Goal: Task Accomplishment & Management: Complete application form

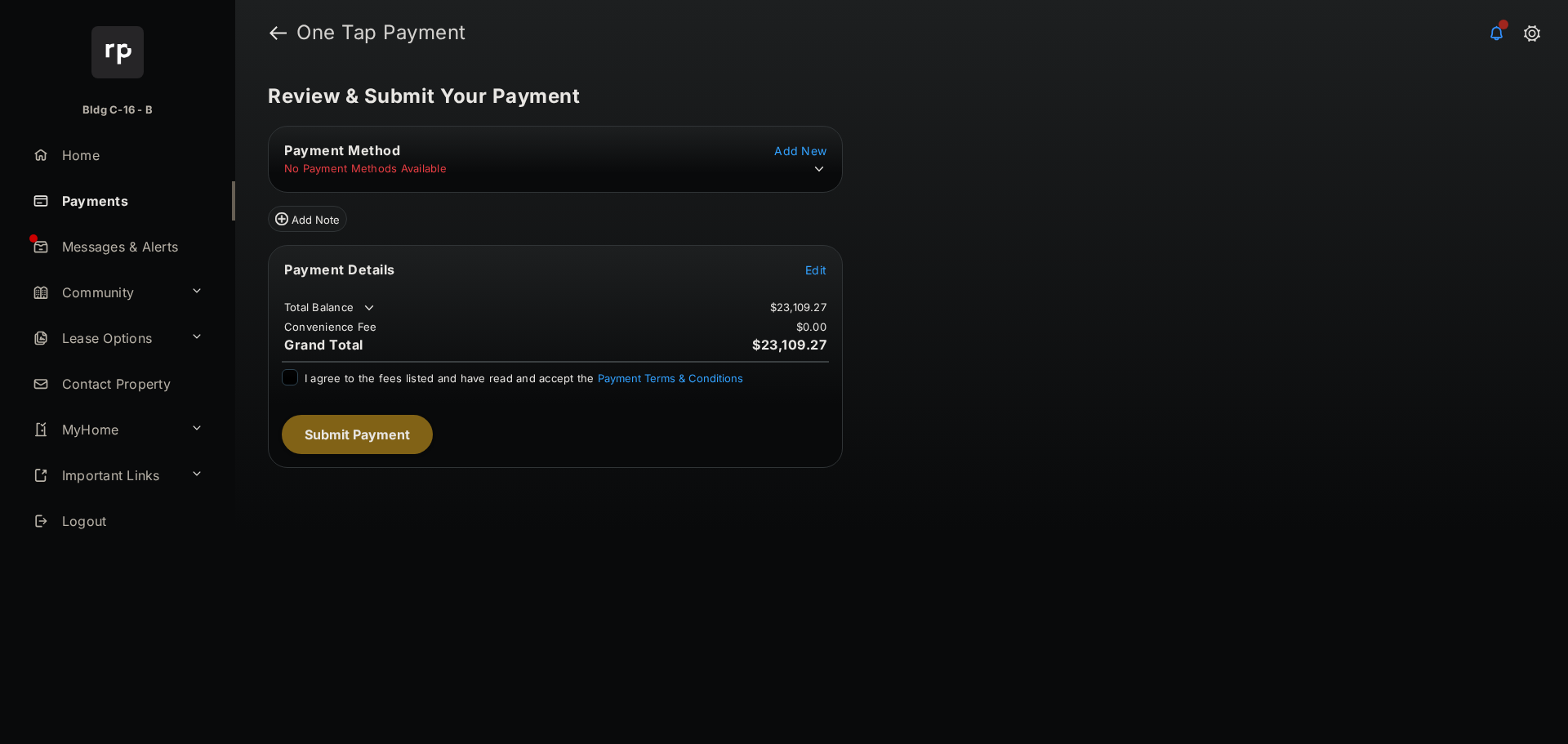
click at [815, 169] on icon at bounding box center [819, 169] width 15 height 15
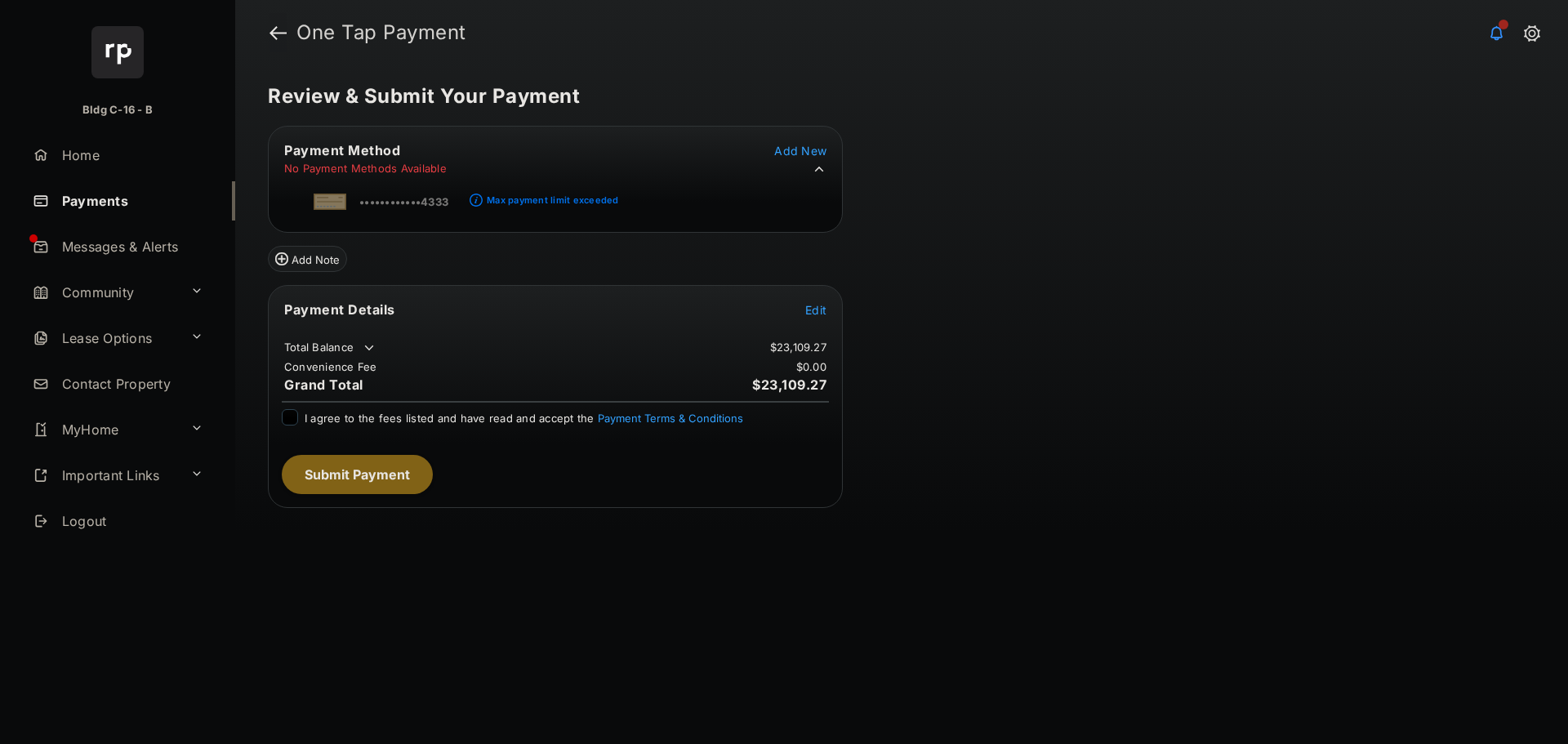
click at [282, 33] on link at bounding box center [278, 32] width 17 height 39
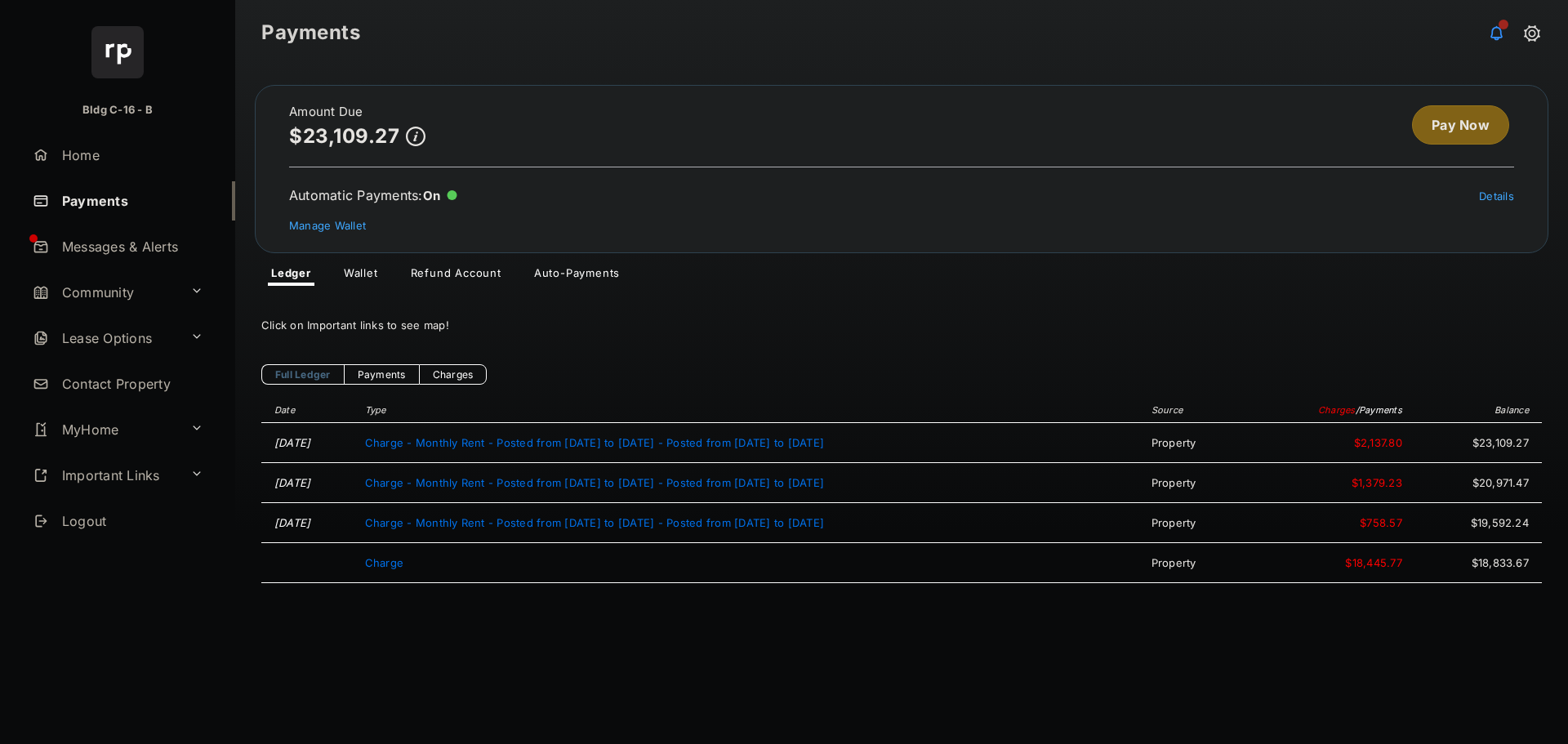
click at [164, 436] on link "MyHome" at bounding box center [105, 429] width 158 height 39
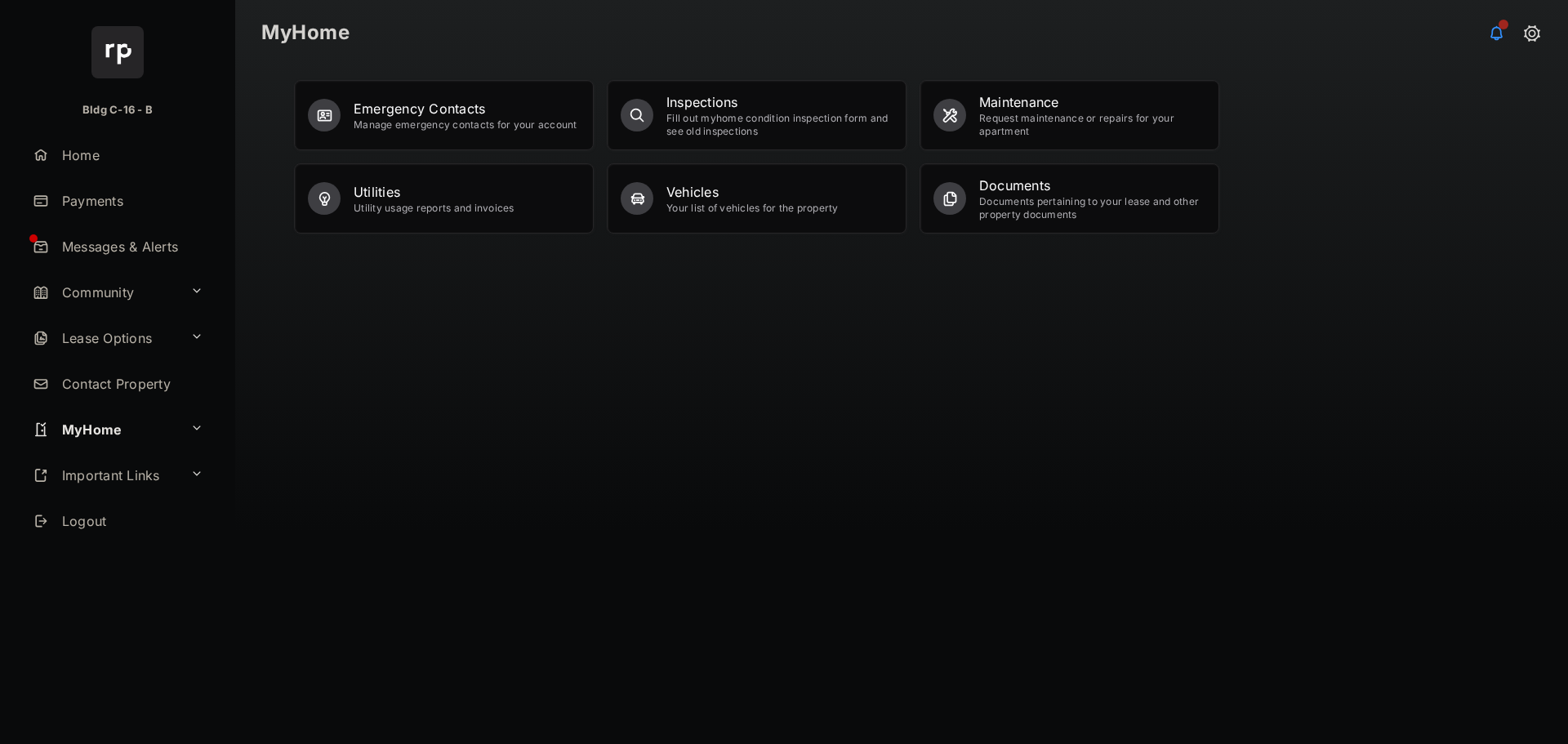
click at [1022, 124] on div "Request maintenance or repairs for your apartment" at bounding box center [1092, 124] width 227 height 26
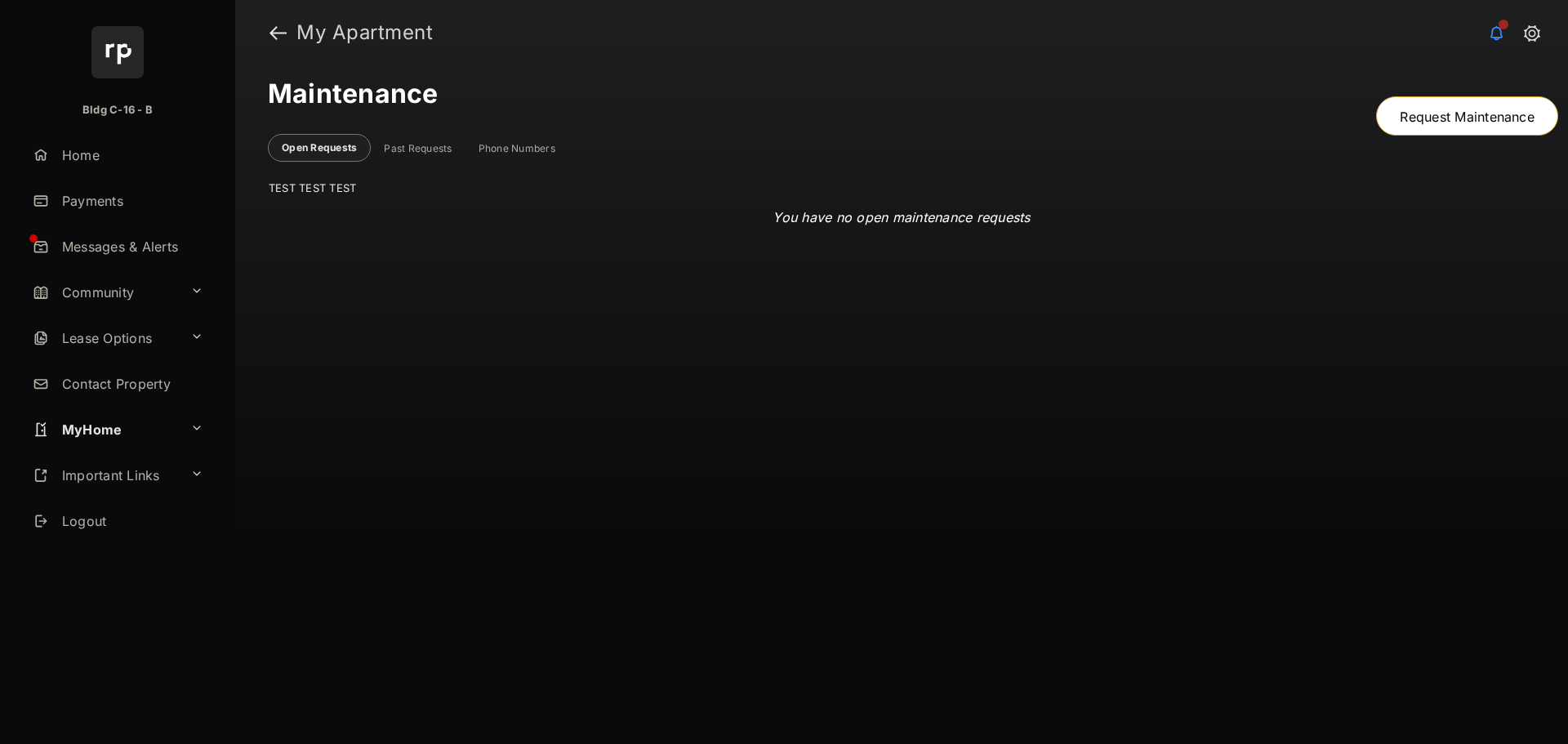
click at [424, 147] on div "Past Requests" at bounding box center [418, 148] width 68 height 13
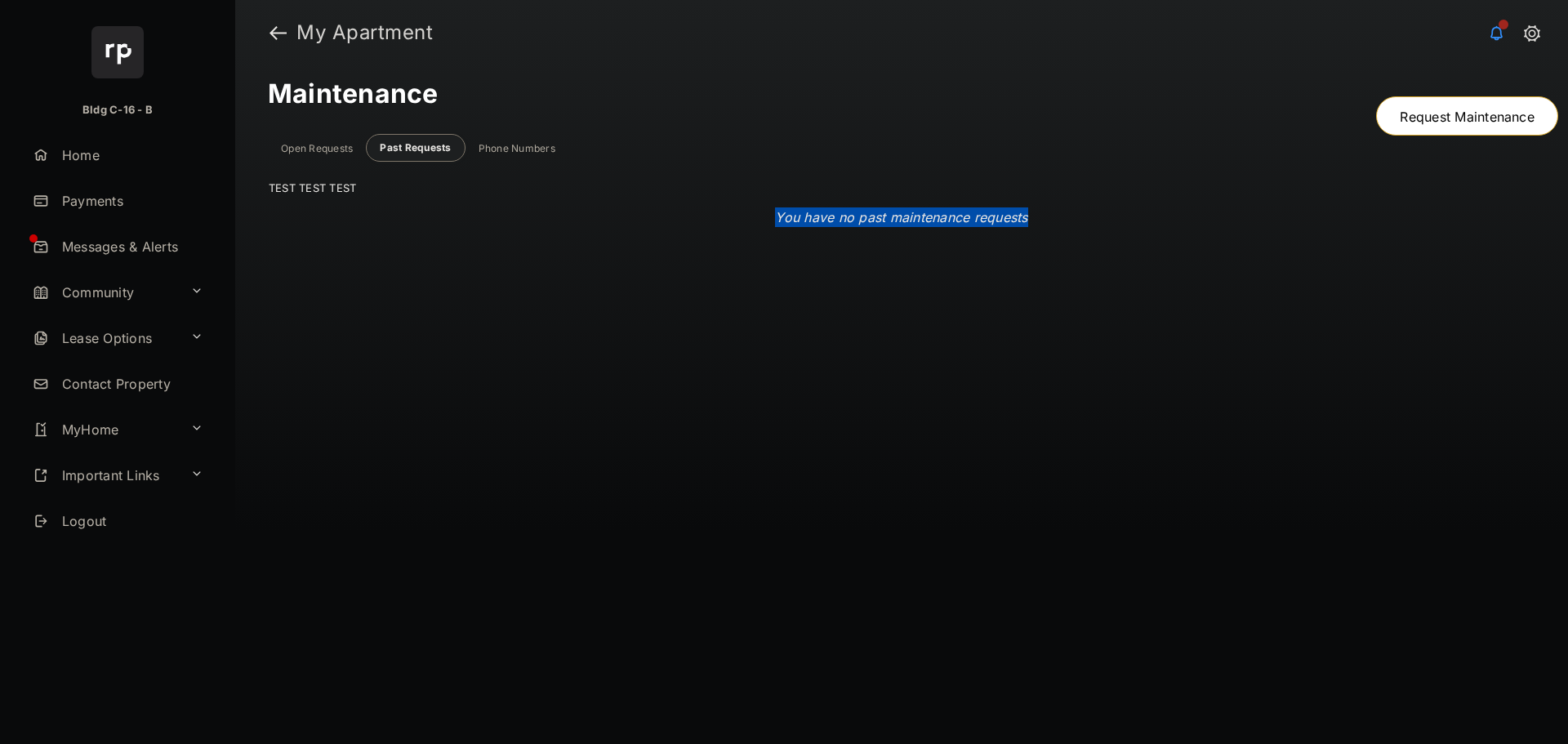
drag, startPoint x: 1065, startPoint y: 220, endPoint x: 707, endPoint y: 209, distance: 358.2
click at [707, 208] on div "You have no past maintenance requests" at bounding box center [901, 217] width 1266 height 46
click at [777, 226] on p "You have no past maintenance requests" at bounding box center [901, 218] width 252 height 20
drag, startPoint x: 776, startPoint y: 218, endPoint x: 1087, endPoint y: 211, distance: 311.1
click at [1087, 211] on div "You have no past maintenance requests" at bounding box center [901, 217] width 1266 height 46
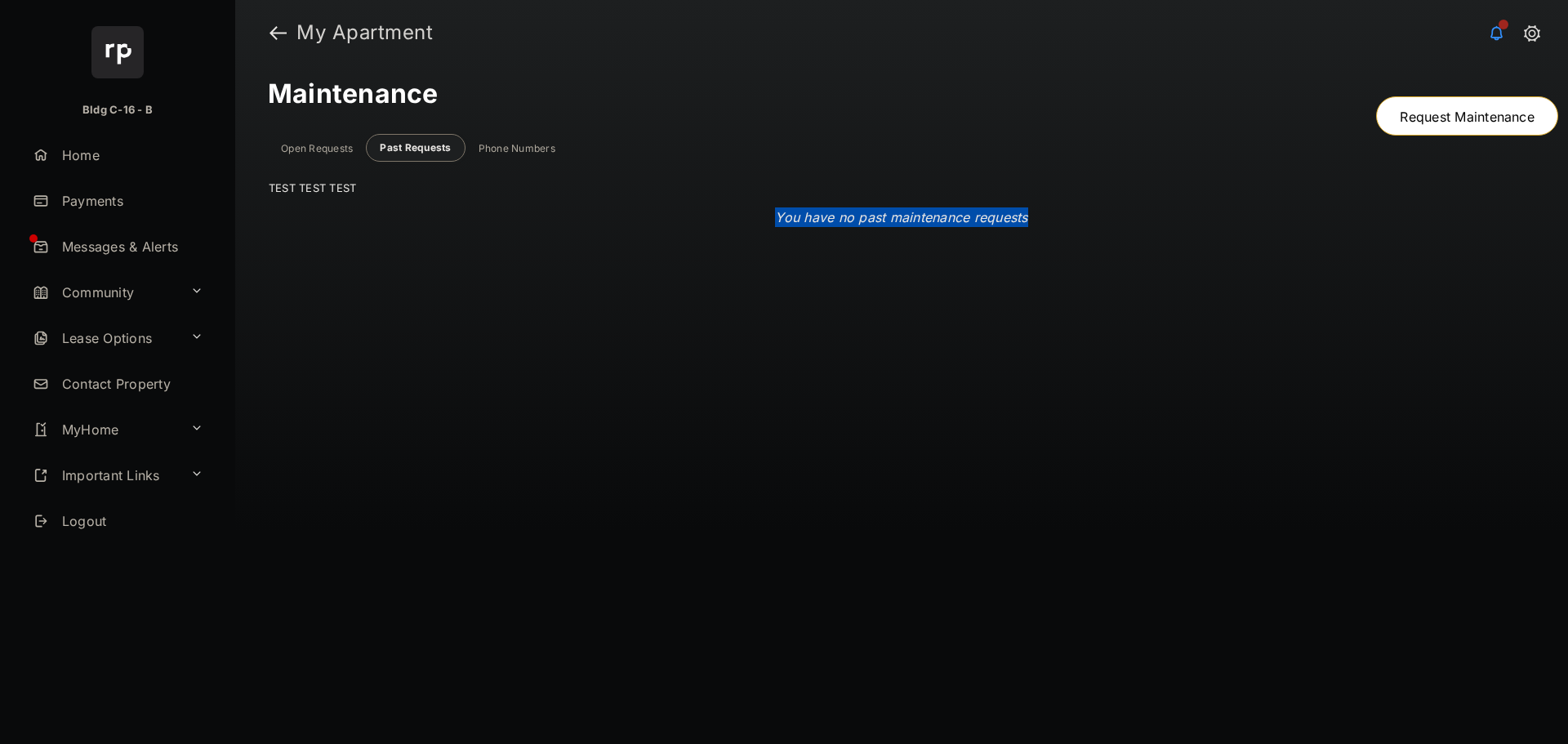
click at [1072, 216] on div "You have no past maintenance requests" at bounding box center [901, 217] width 1266 height 46
drag, startPoint x: 1055, startPoint y: 215, endPoint x: 735, endPoint y: 223, distance: 320.1
click at [735, 223] on div "You have no past maintenance requests" at bounding box center [901, 217] width 1266 height 46
click at [1390, 118] on link "Request Maintenance" at bounding box center [1468, 116] width 182 height 39
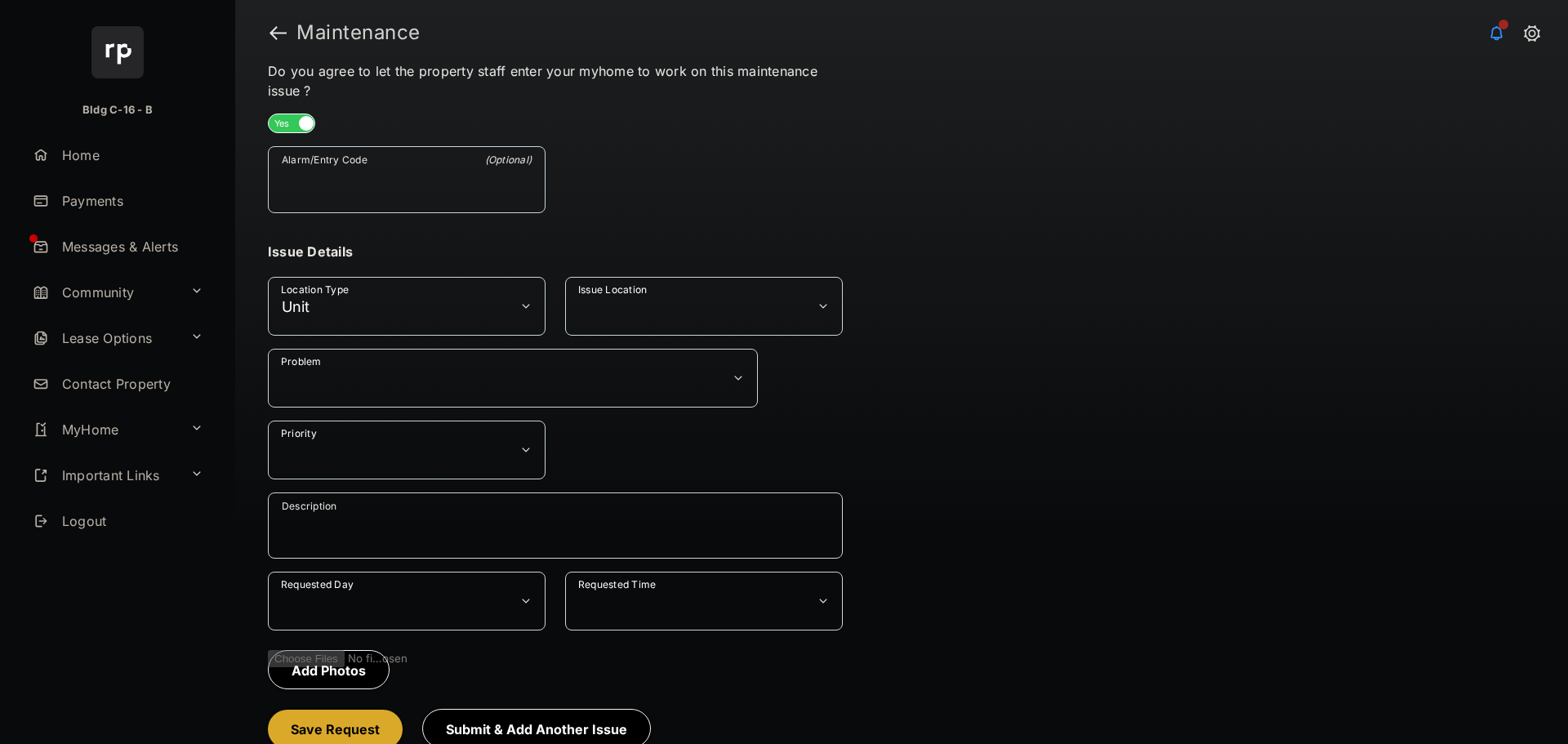
scroll to position [326, 0]
click at [732, 301] on button "Issue Location" at bounding box center [703, 305] width 278 height 59
click at [632, 397] on button "Problem" at bounding box center [513, 376] width 490 height 59
click at [629, 379] on button "Problem" at bounding box center [513, 376] width 490 height 59
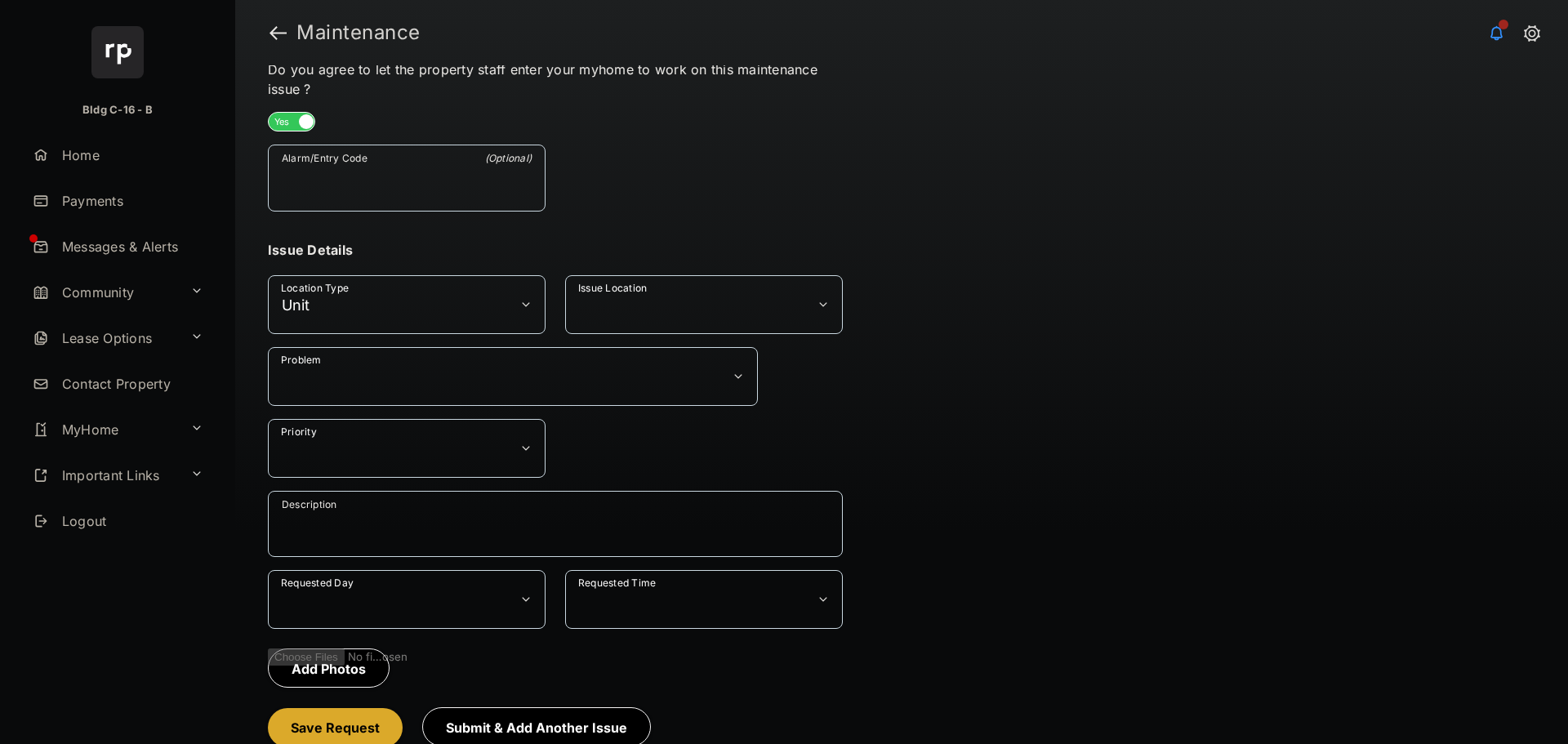
click at [629, 379] on button "Problem" at bounding box center [513, 376] width 490 height 59
click at [627, 379] on button "Problem" at bounding box center [513, 376] width 490 height 59
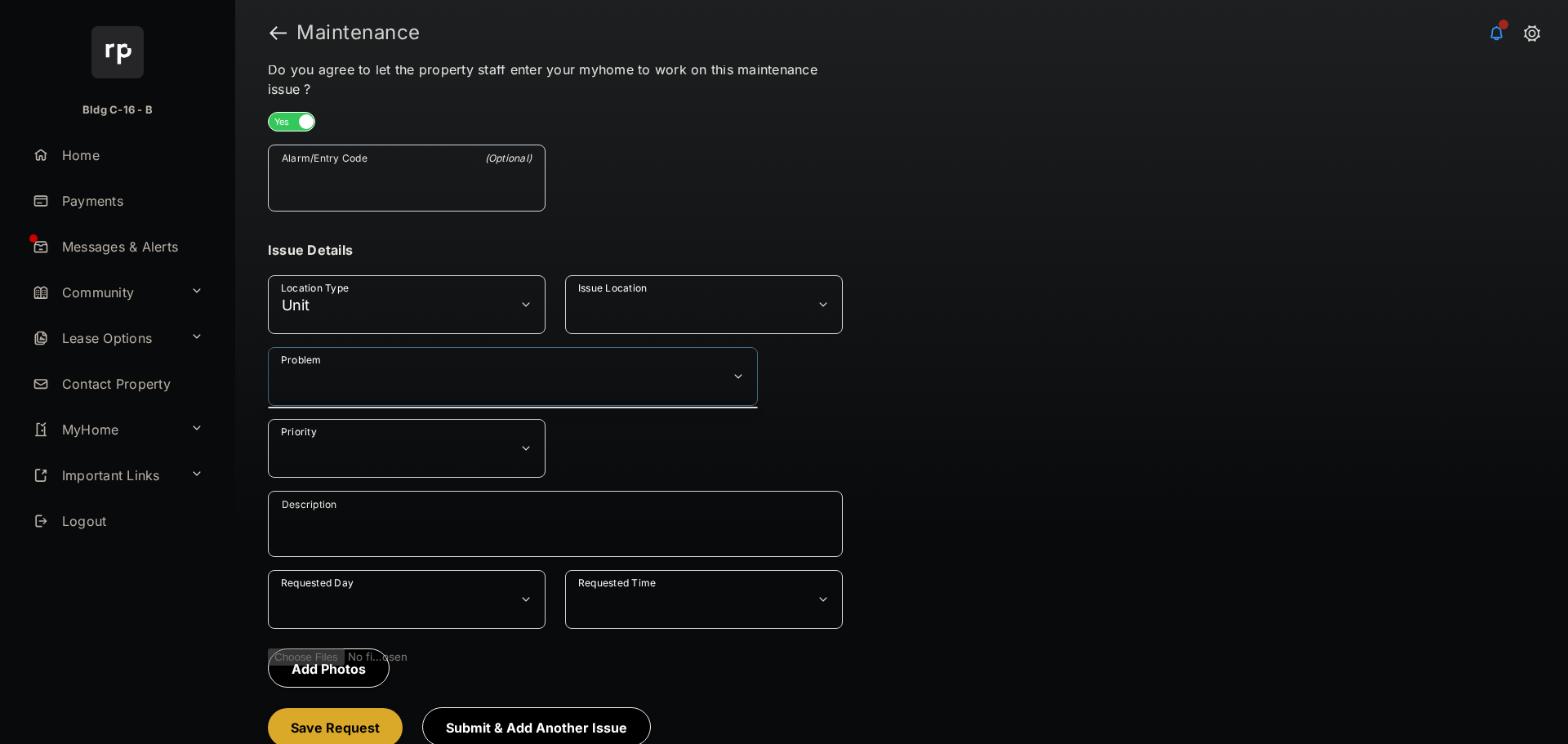
click at [627, 379] on button "Problem" at bounding box center [513, 376] width 490 height 59
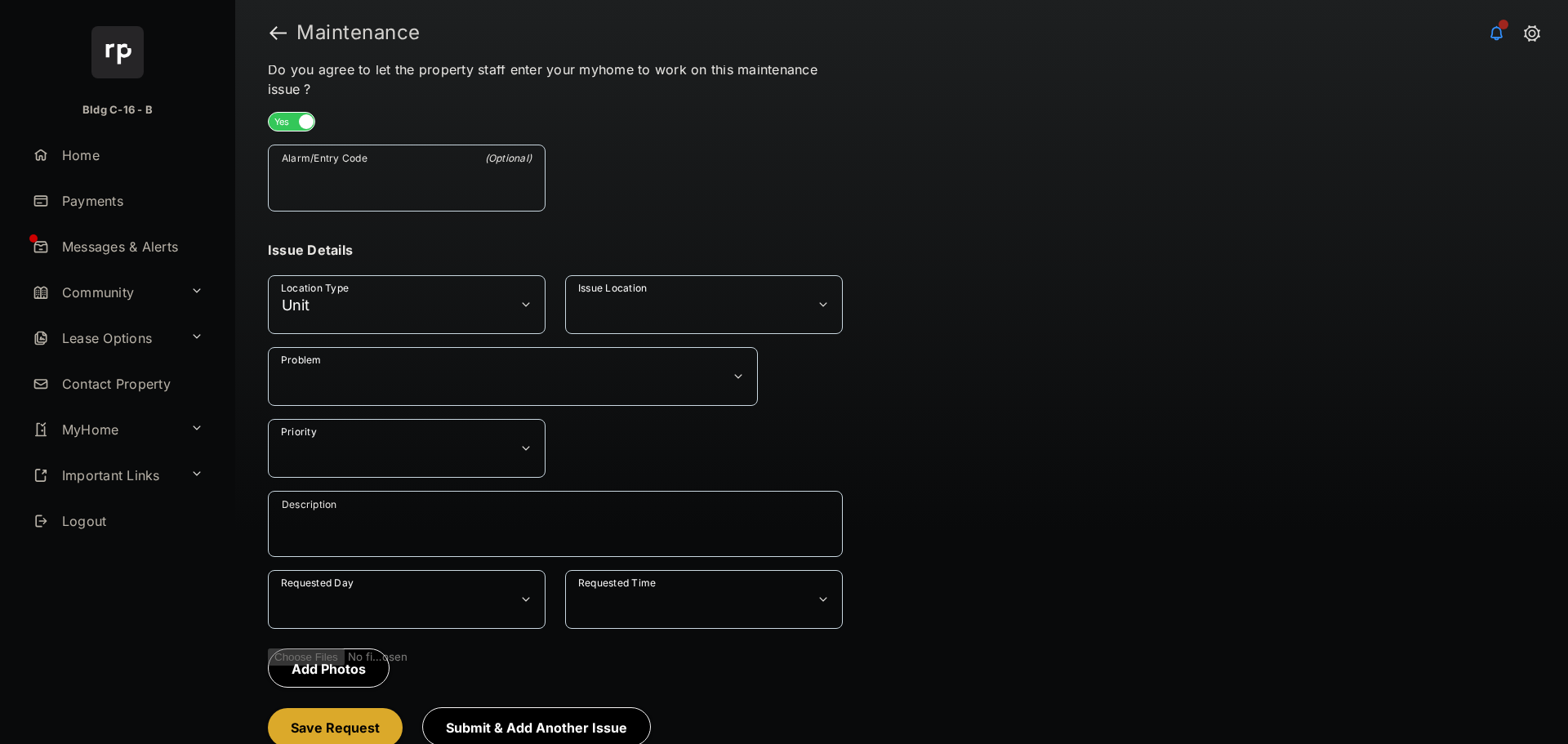
click at [627, 379] on button "Problem" at bounding box center [513, 376] width 490 height 59
click at [692, 292] on button "Issue Location" at bounding box center [703, 305] width 278 height 59
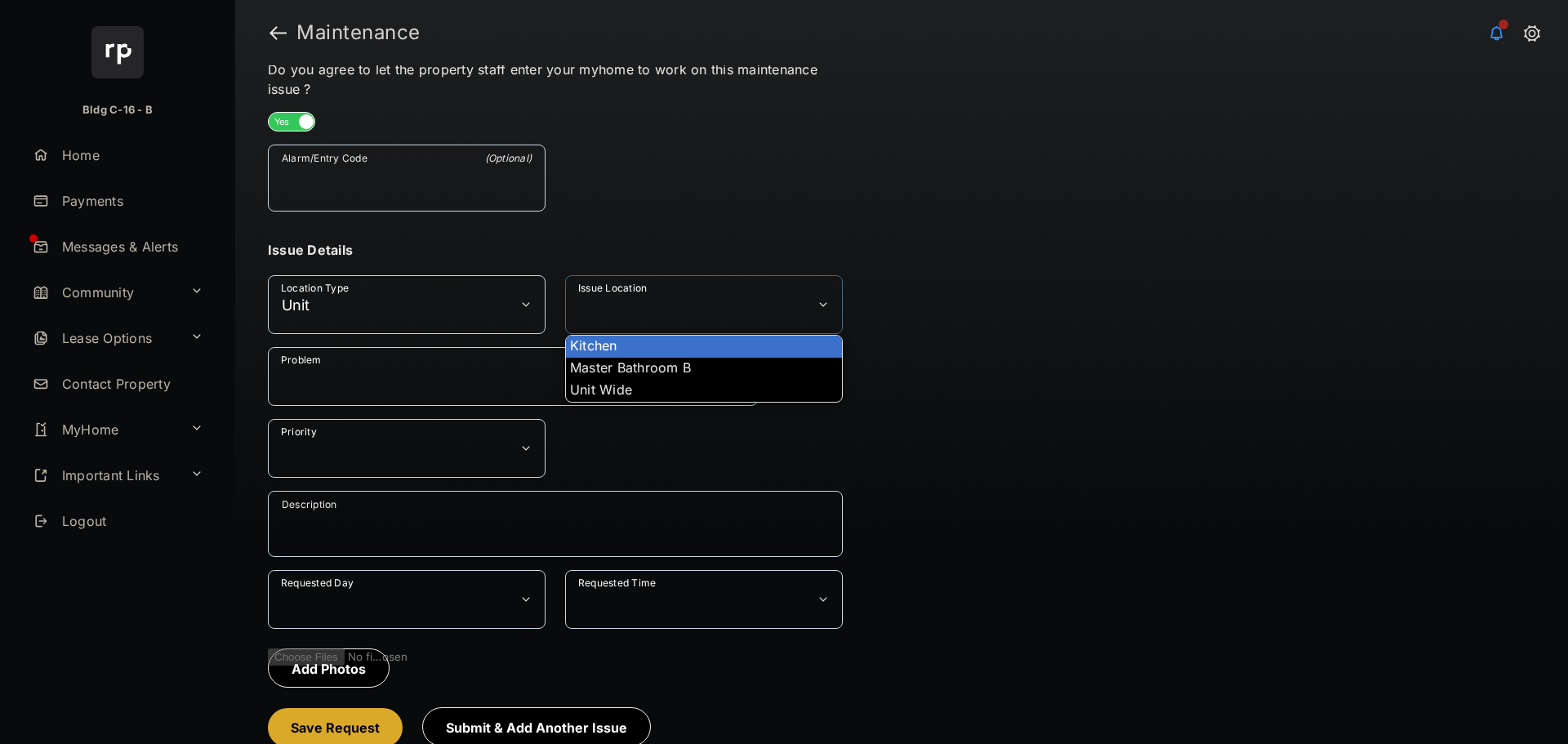
click at [590, 352] on li "Kitchen" at bounding box center [704, 346] width 277 height 22
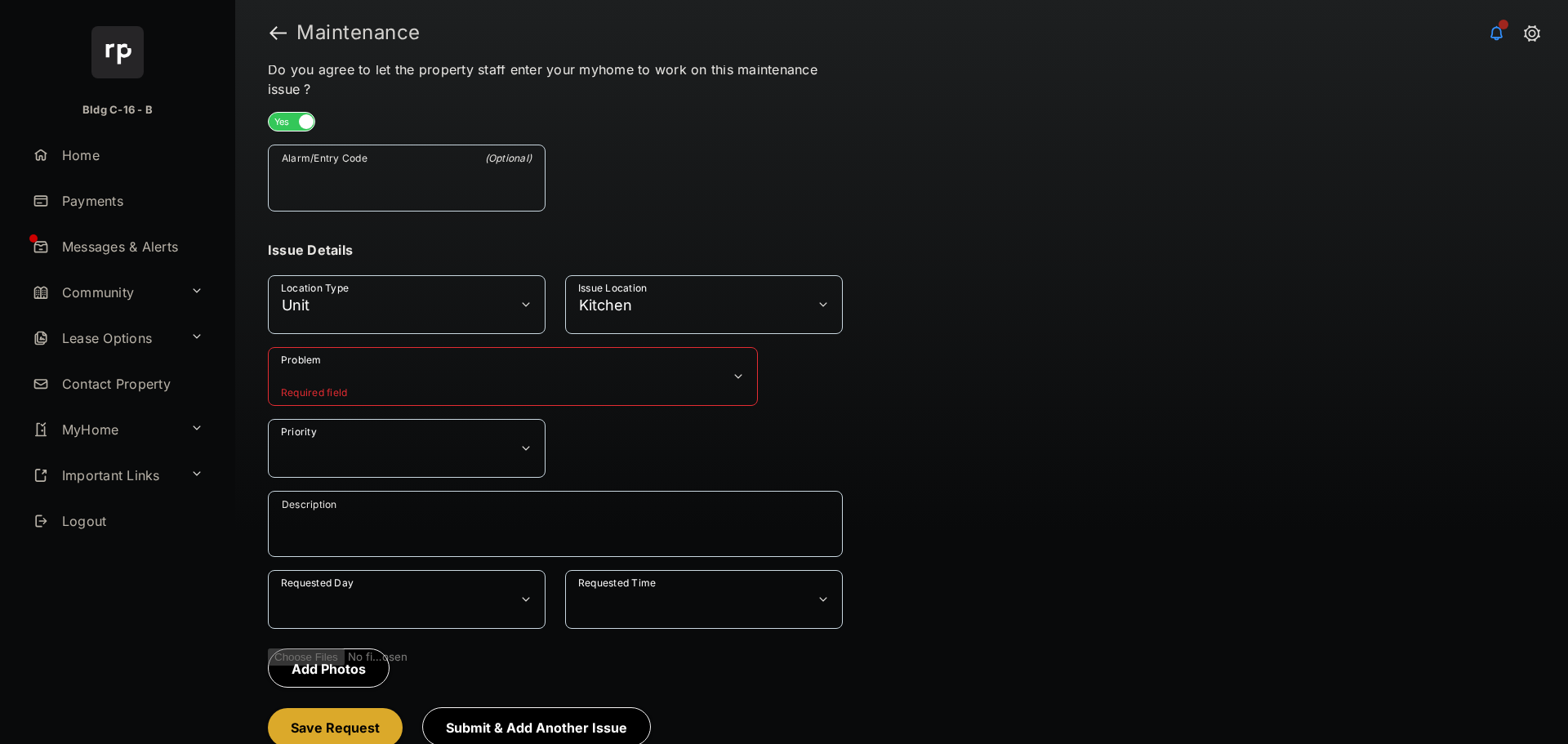
click at [580, 374] on button "Problem" at bounding box center [513, 376] width 490 height 59
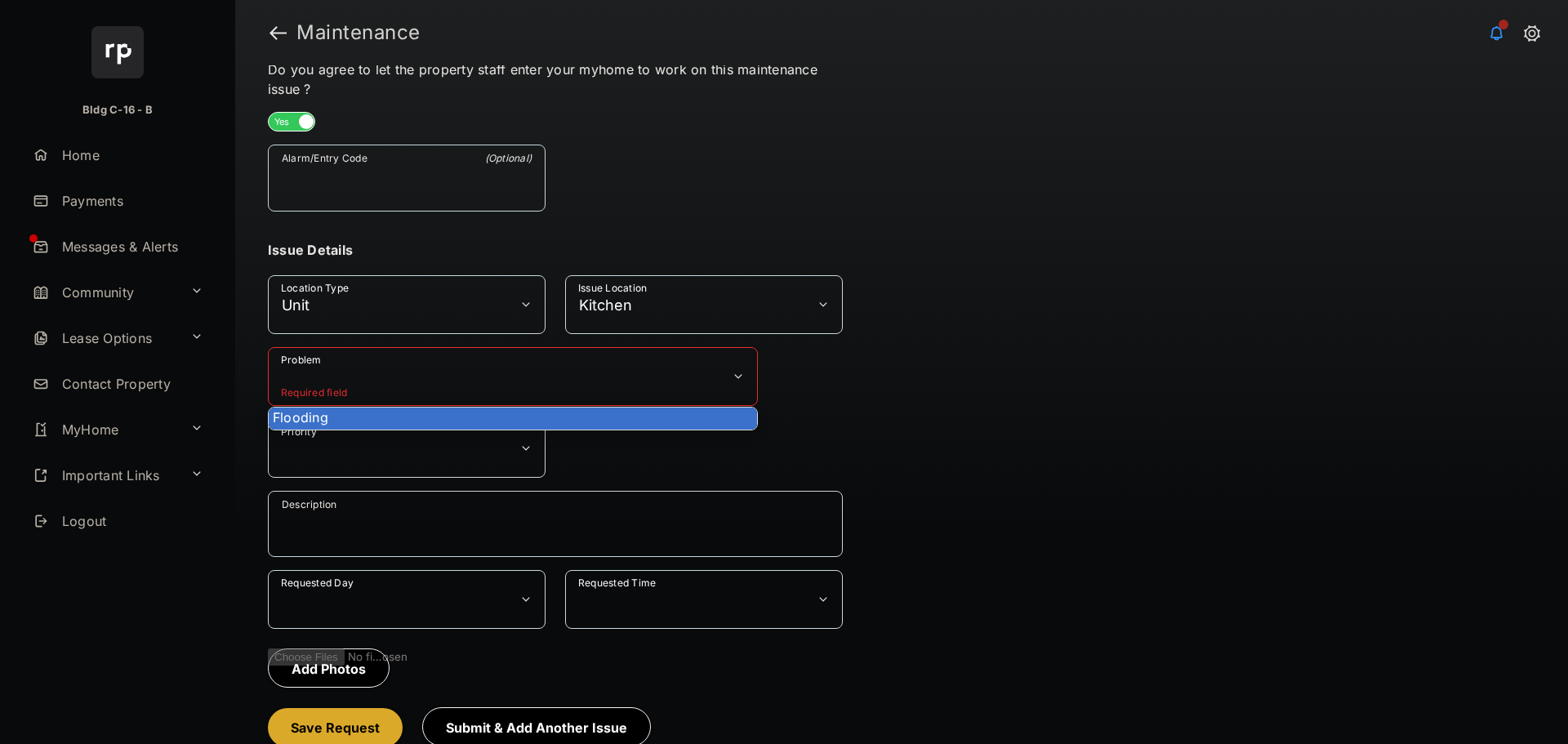
click at [569, 413] on li "Flooding" at bounding box center [513, 419] width 488 height 22
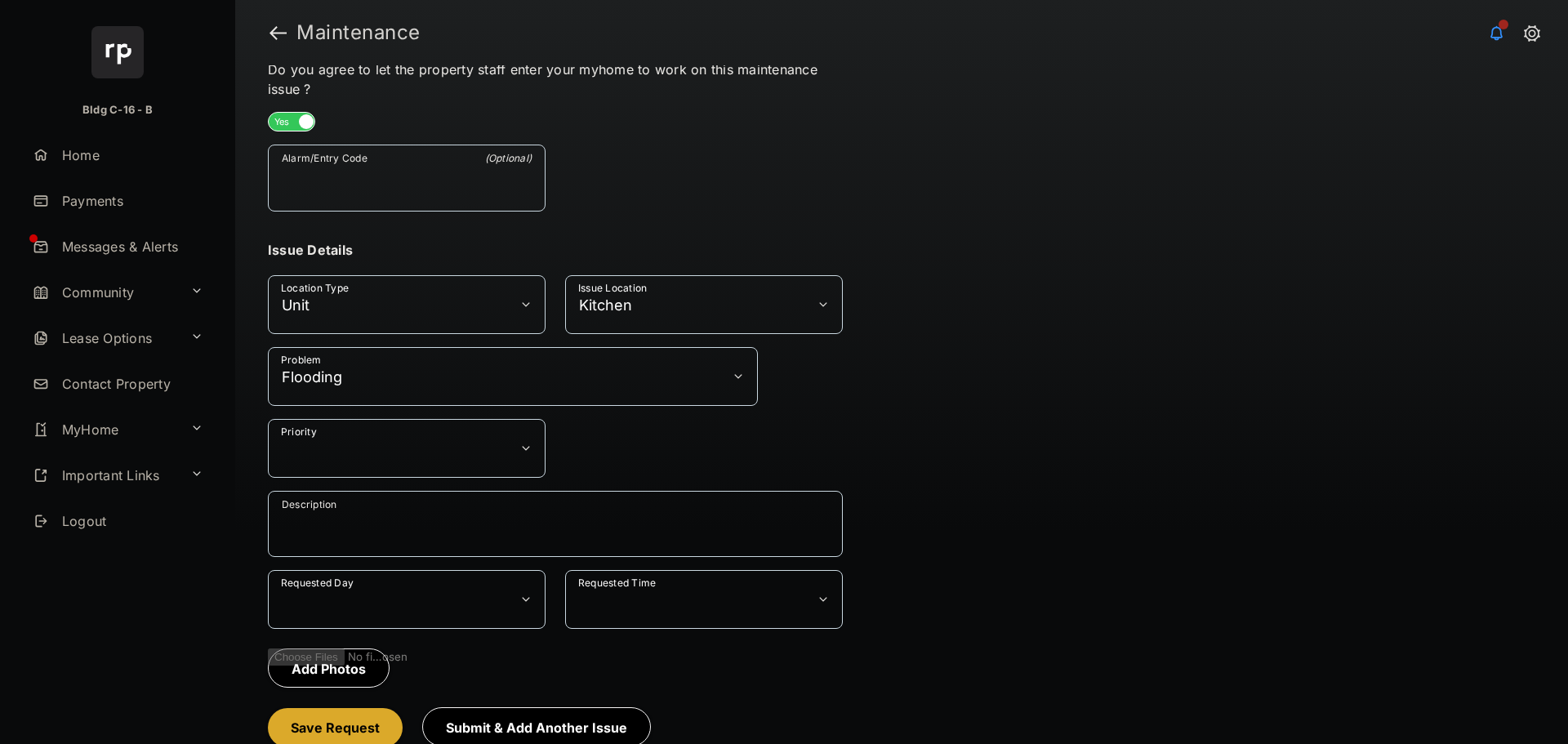
click at [604, 311] on button "Kitchen" at bounding box center [703, 305] width 278 height 59
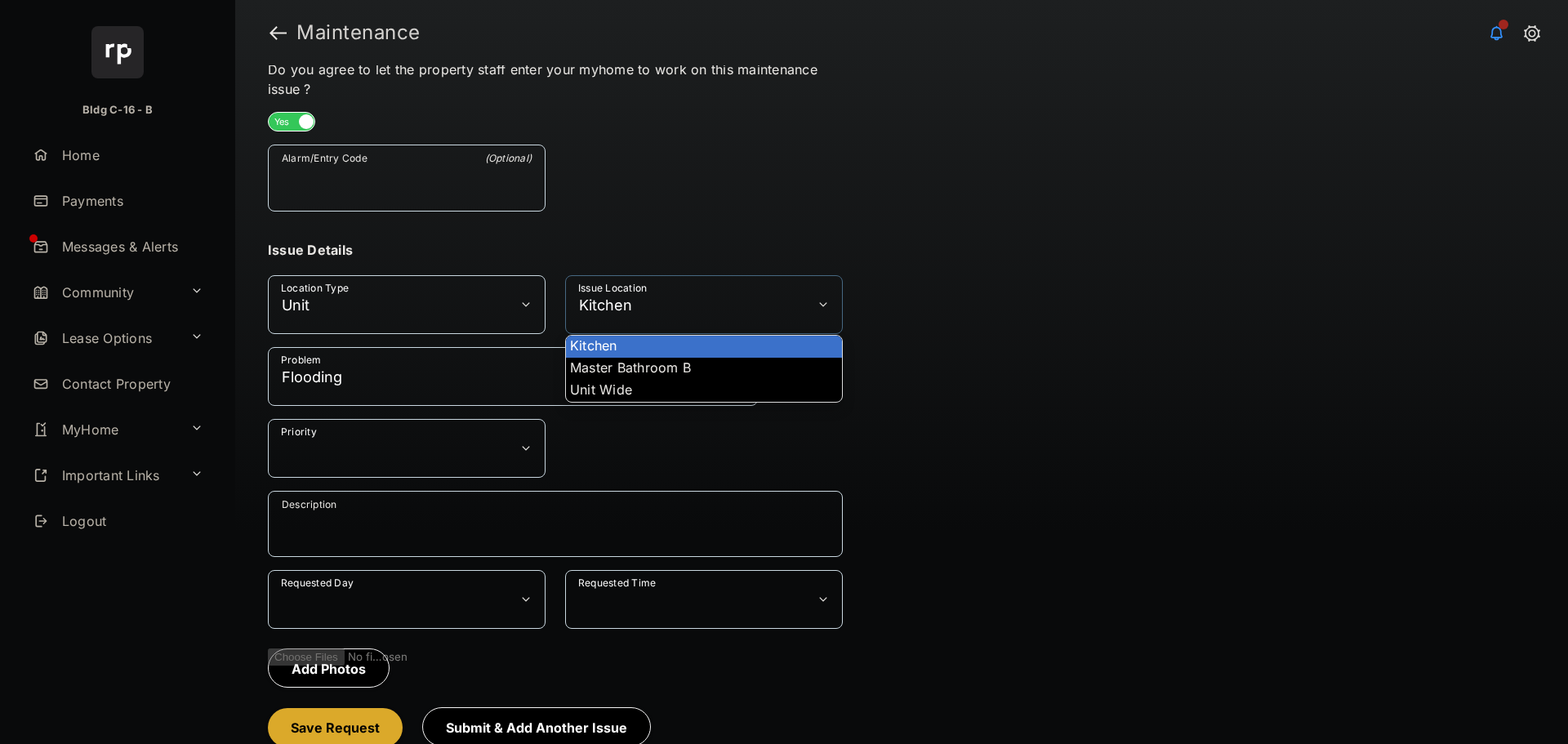
click at [609, 291] on button "Kitchen" at bounding box center [703, 305] width 278 height 59
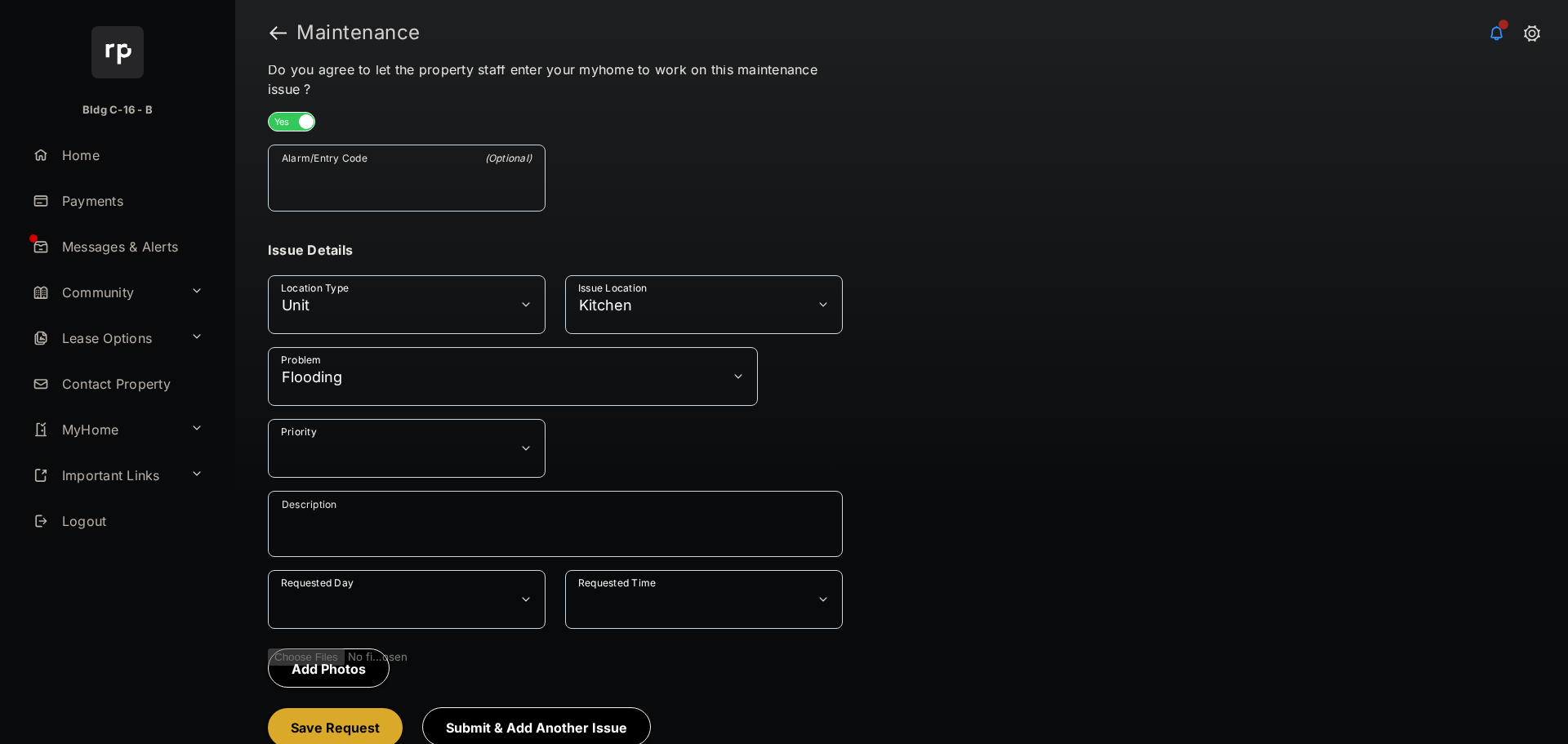
click at [613, 233] on form "General Info Contact Preference Email - [PERSON_NAME][EMAIL_ADDRESS][PERSON_NAM…" at bounding box center [555, 262] width 575 height 983
click at [605, 295] on button "Kitchen" at bounding box center [703, 305] width 278 height 59
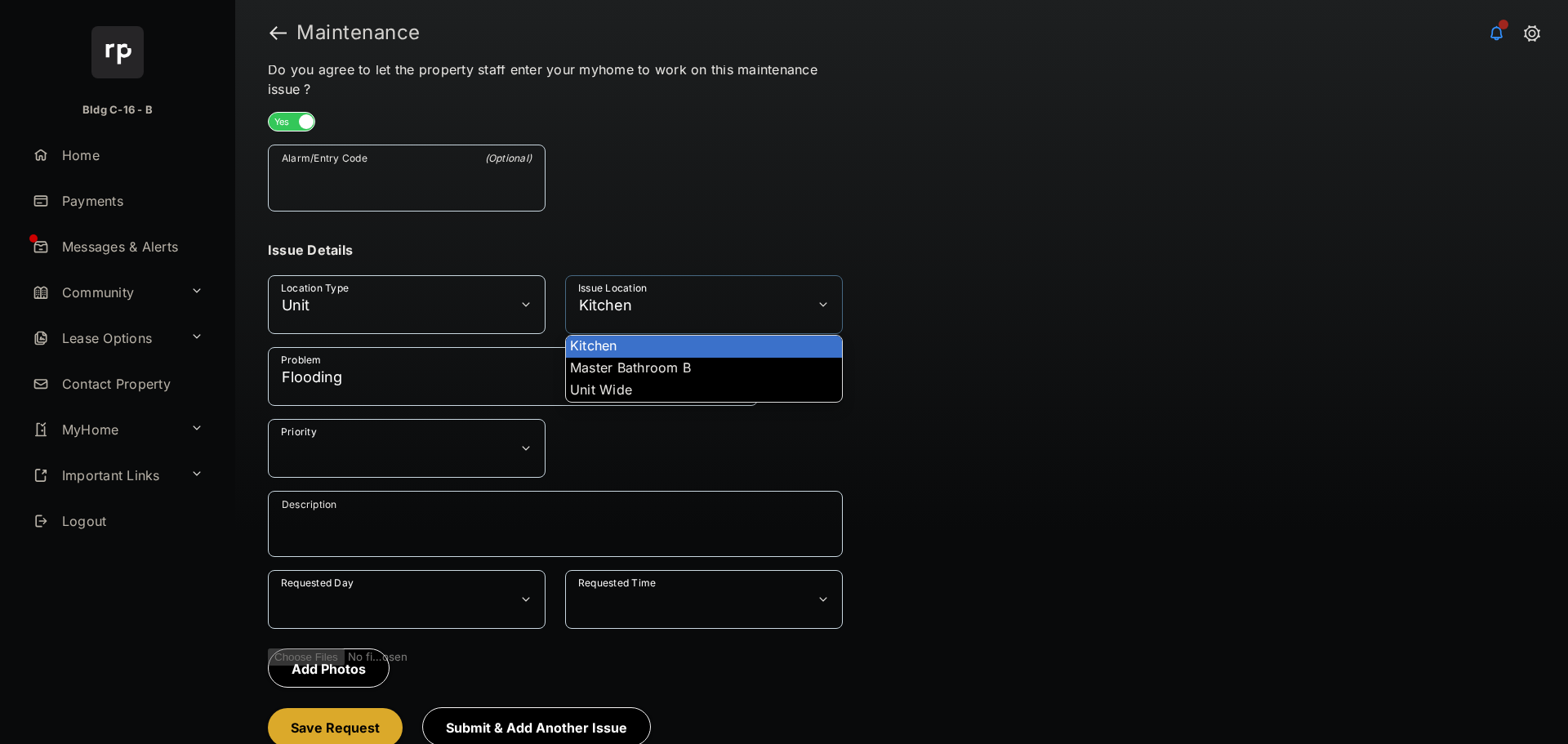
click at [634, 290] on button "Kitchen" at bounding box center [703, 305] width 278 height 59
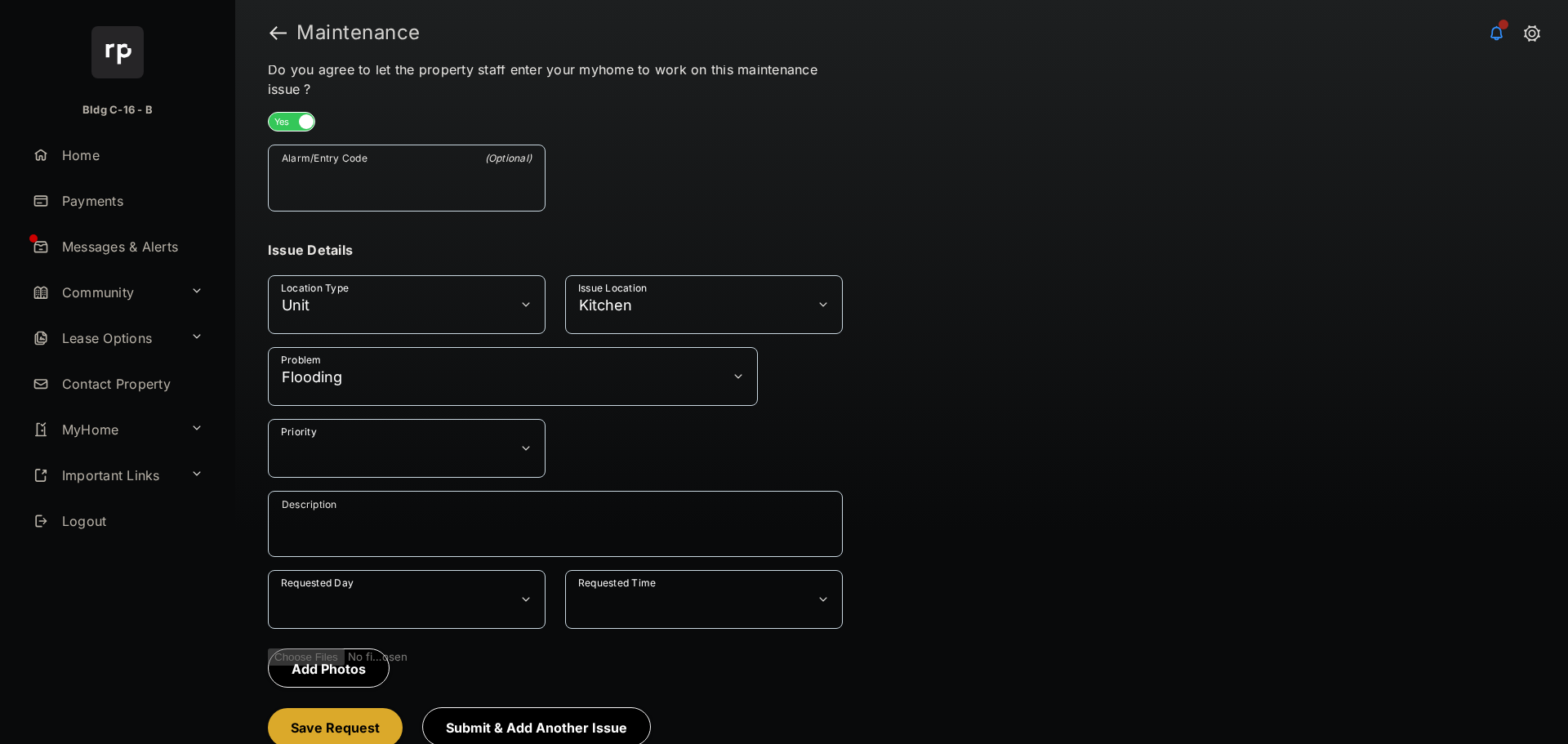
click at [643, 293] on button "Kitchen" at bounding box center [703, 305] width 278 height 59
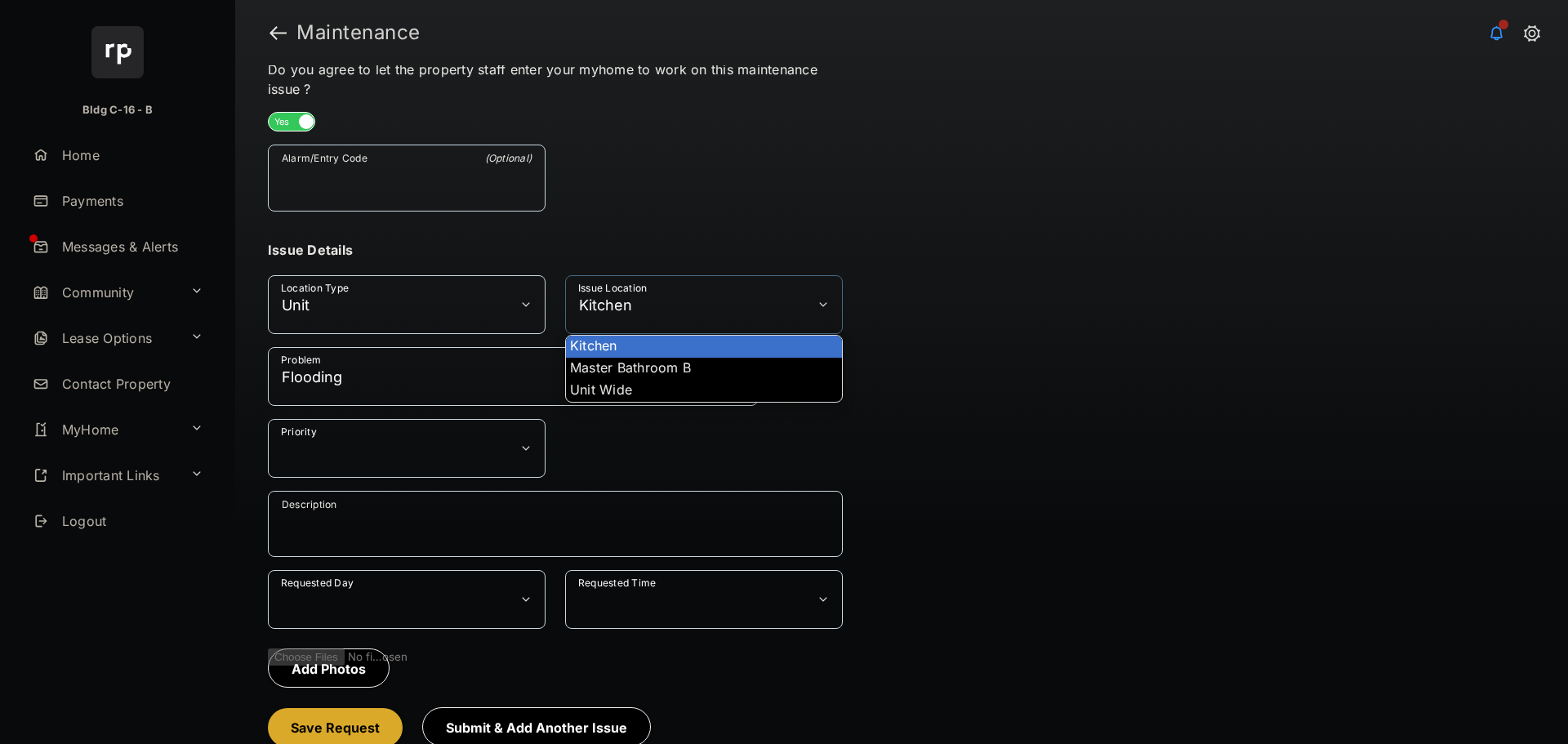
click at [649, 285] on button "Kitchen" at bounding box center [703, 305] width 278 height 59
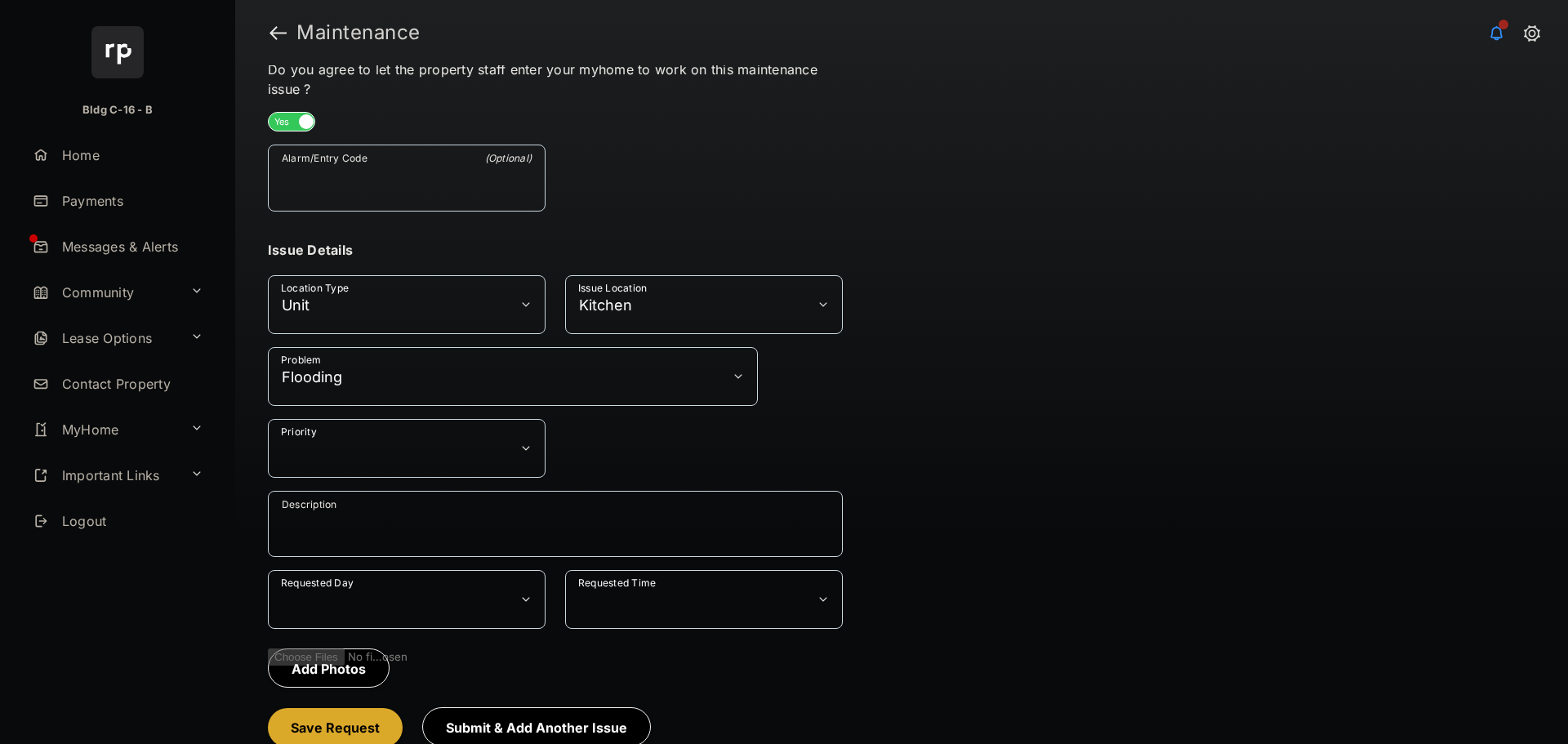
click at [649, 285] on button "Kitchen" at bounding box center [703, 305] width 278 height 59
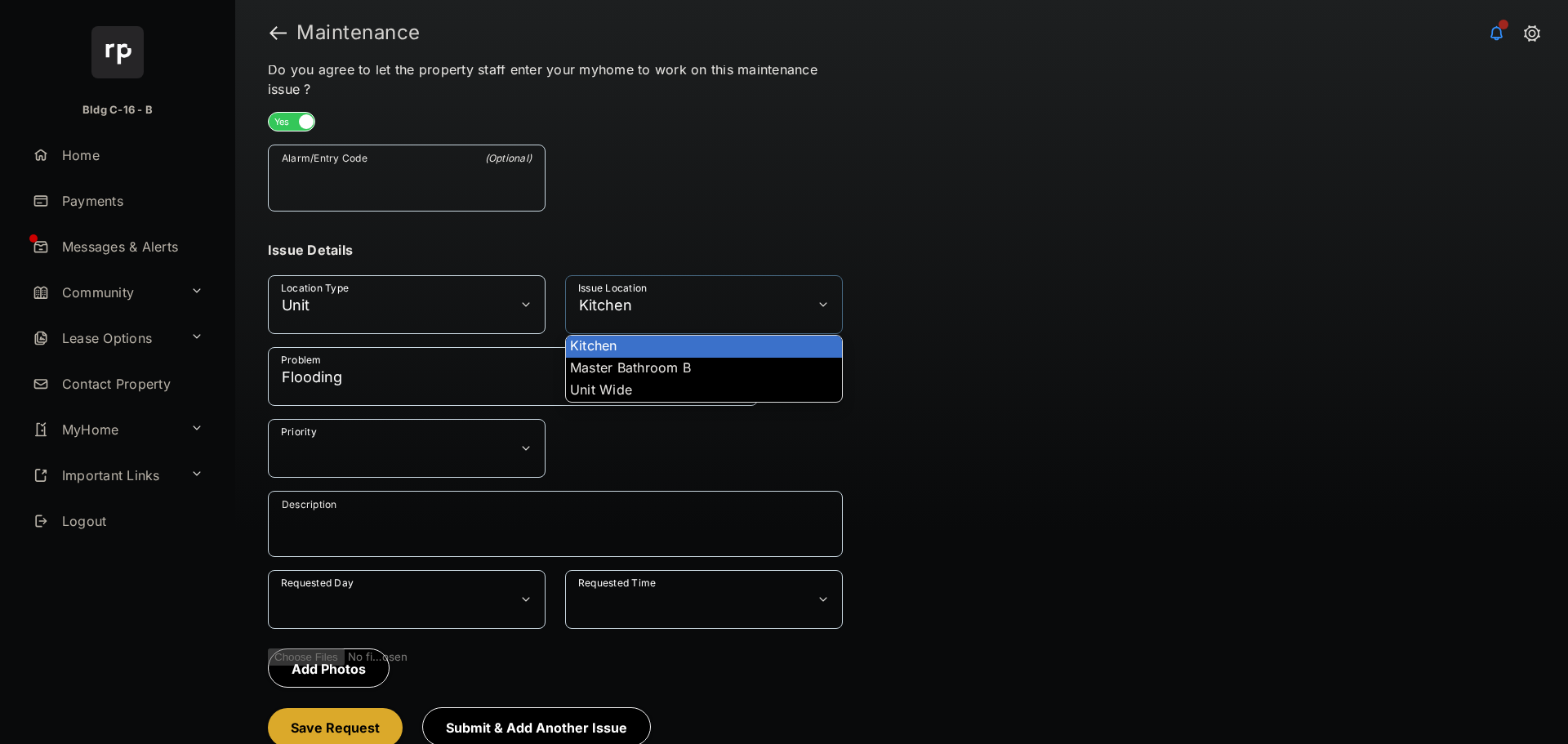
click at [649, 285] on button "Kitchen" at bounding box center [703, 305] width 278 height 59
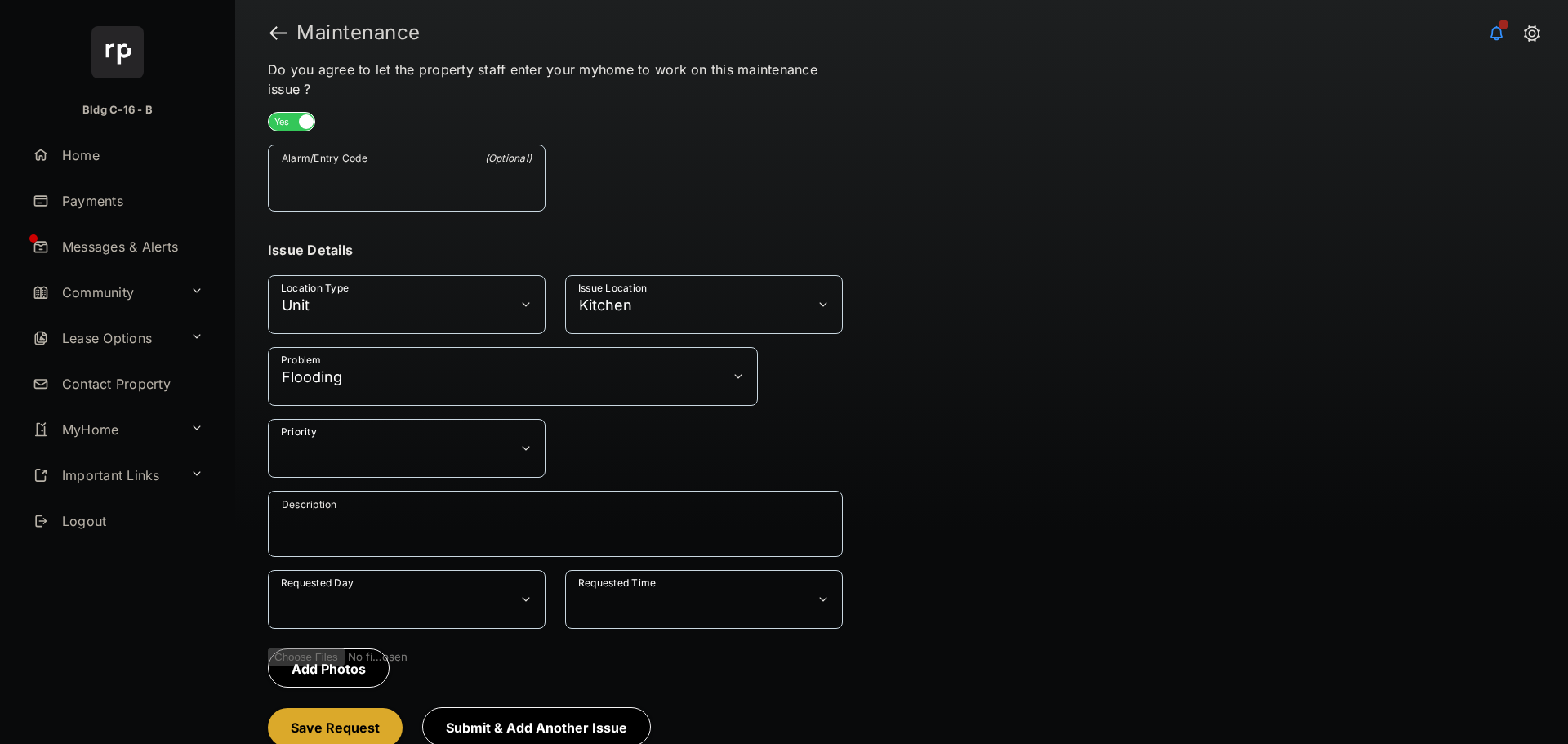
click at [649, 285] on button "Kitchen" at bounding box center [703, 305] width 278 height 59
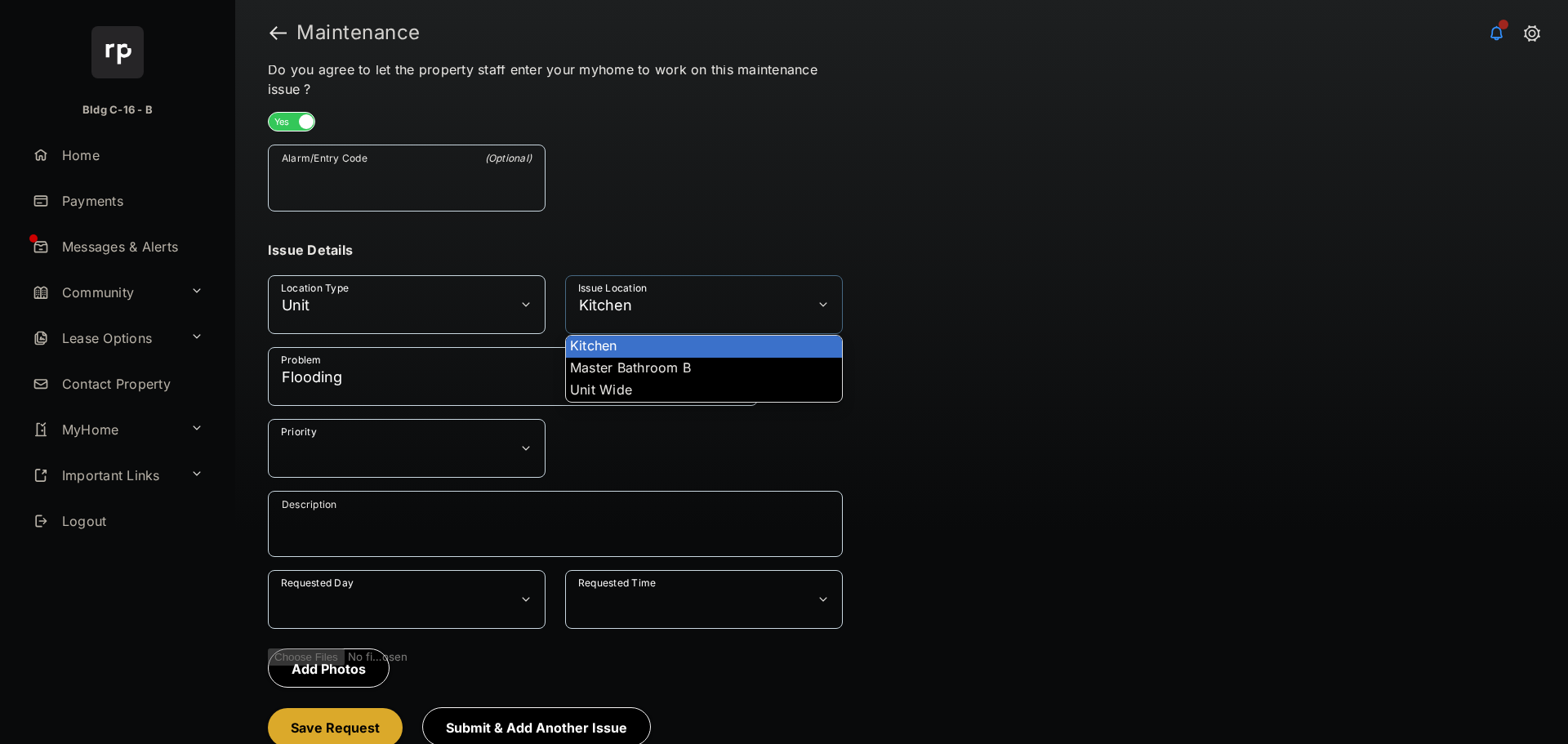
click at [637, 341] on li "Kitchen" at bounding box center [704, 346] width 277 height 22
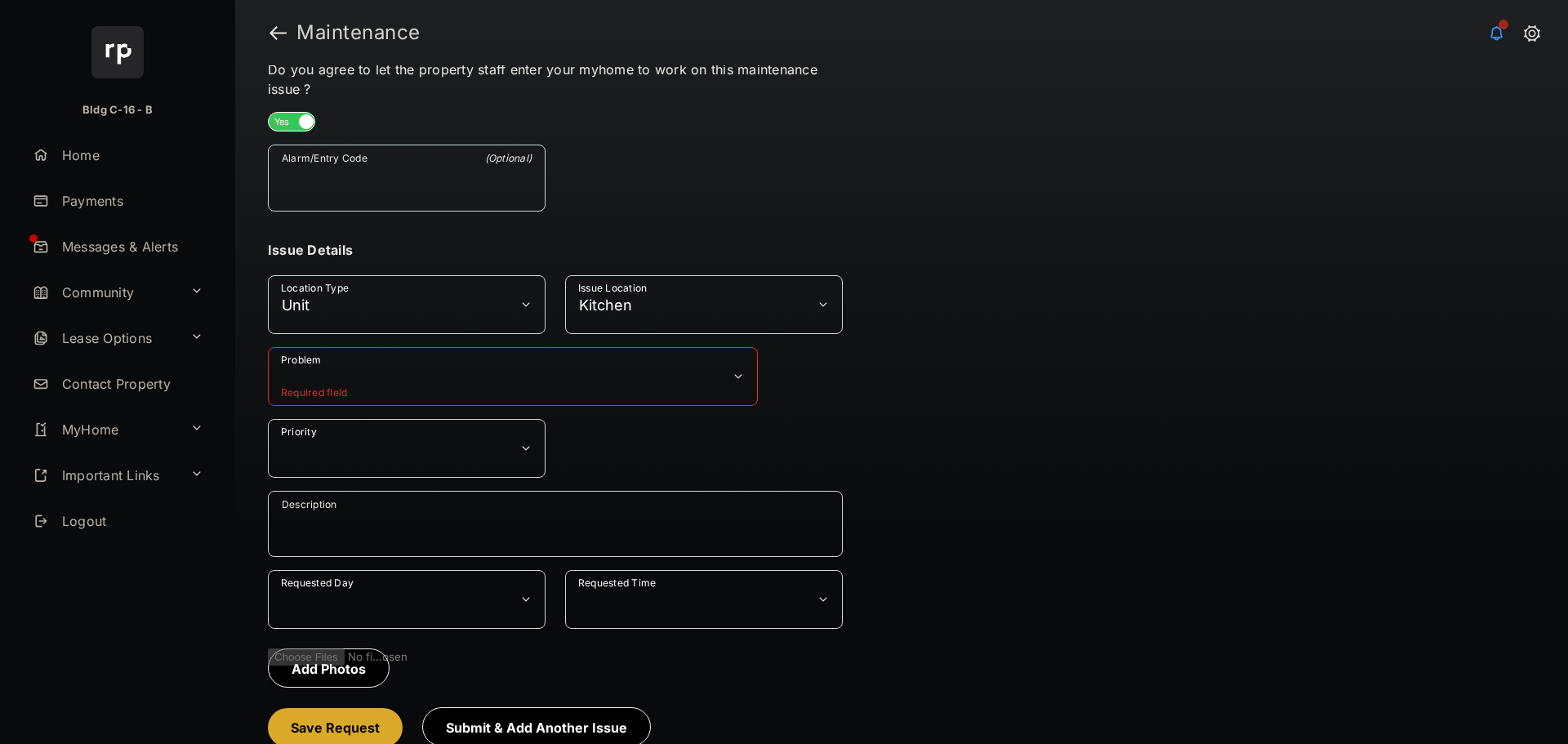
click at [588, 382] on button "Problem" at bounding box center [513, 376] width 490 height 59
click at [582, 397] on button "Problem" at bounding box center [513, 376] width 490 height 59
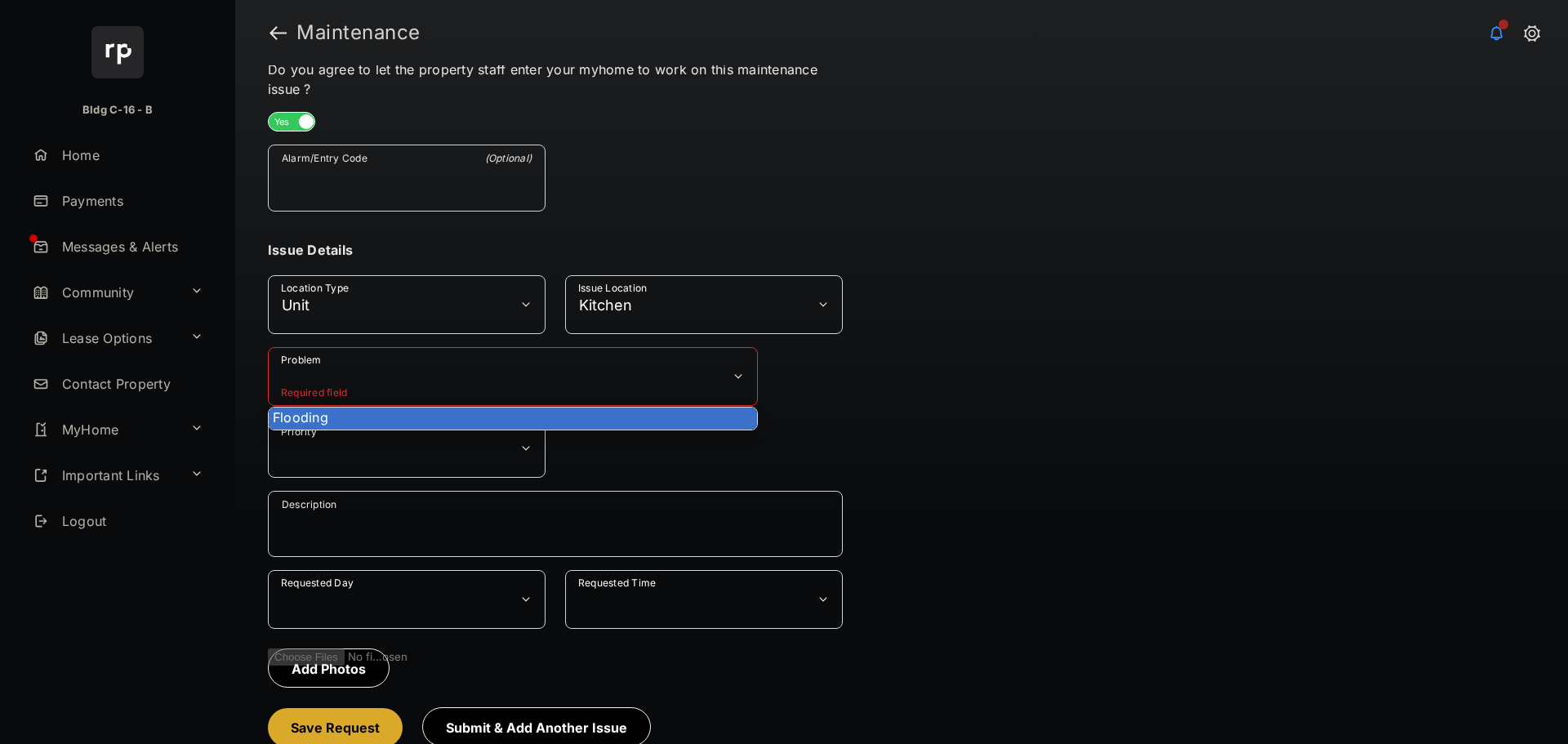
click at [567, 421] on li "Flooding" at bounding box center [513, 419] width 488 height 22
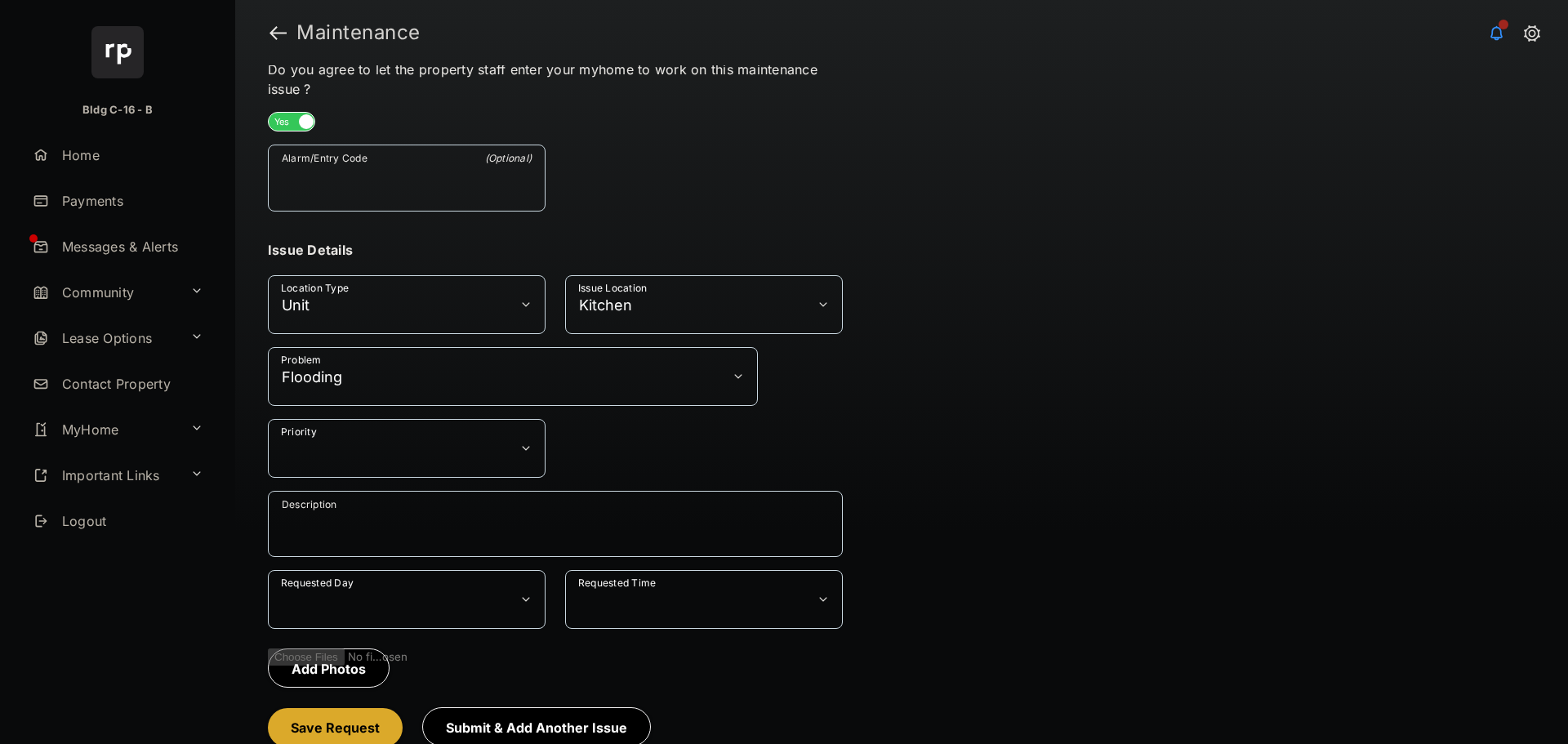
click at [655, 330] on button "Kitchen" at bounding box center [703, 305] width 278 height 59
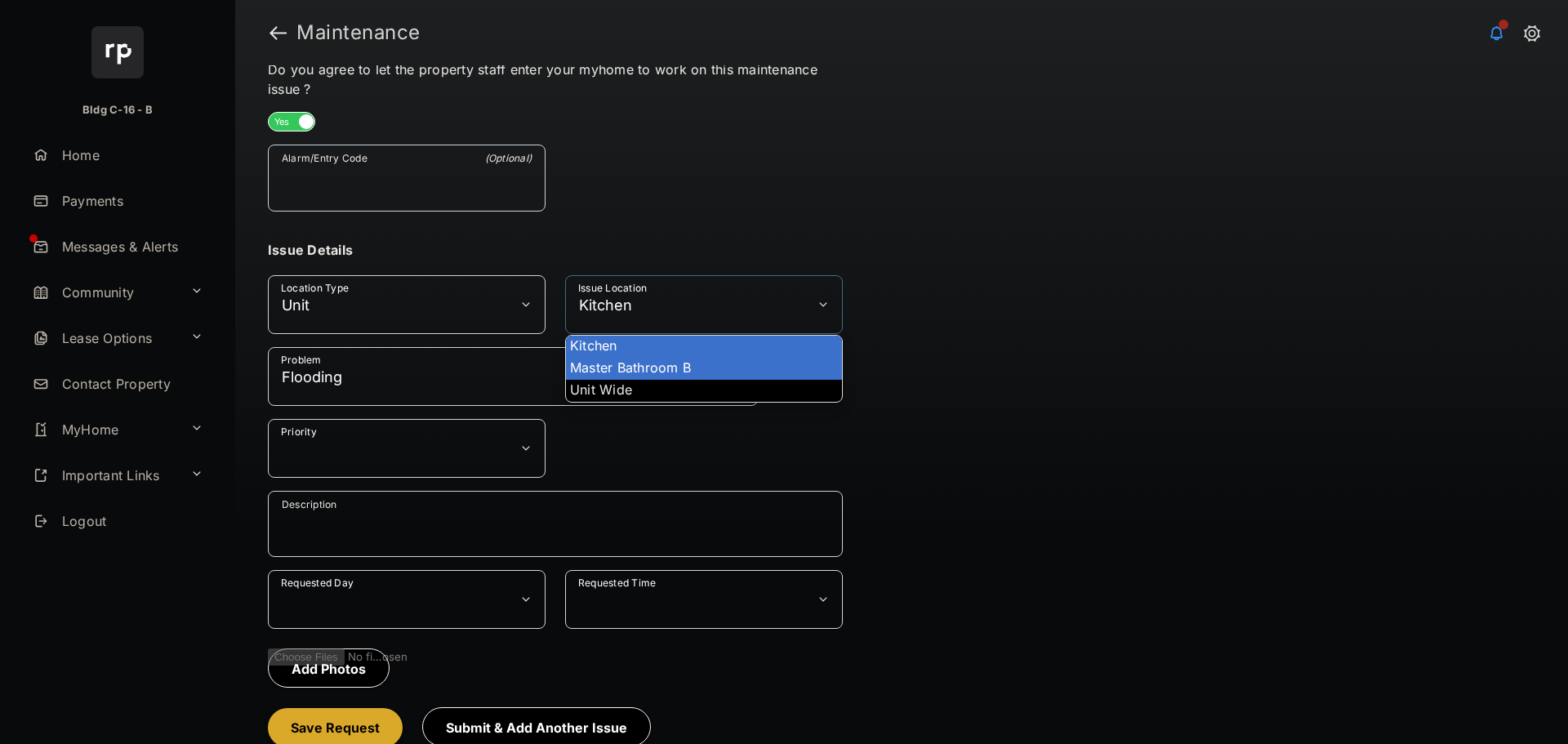
click at [633, 367] on li "Master Bathroom B" at bounding box center [704, 369] width 277 height 22
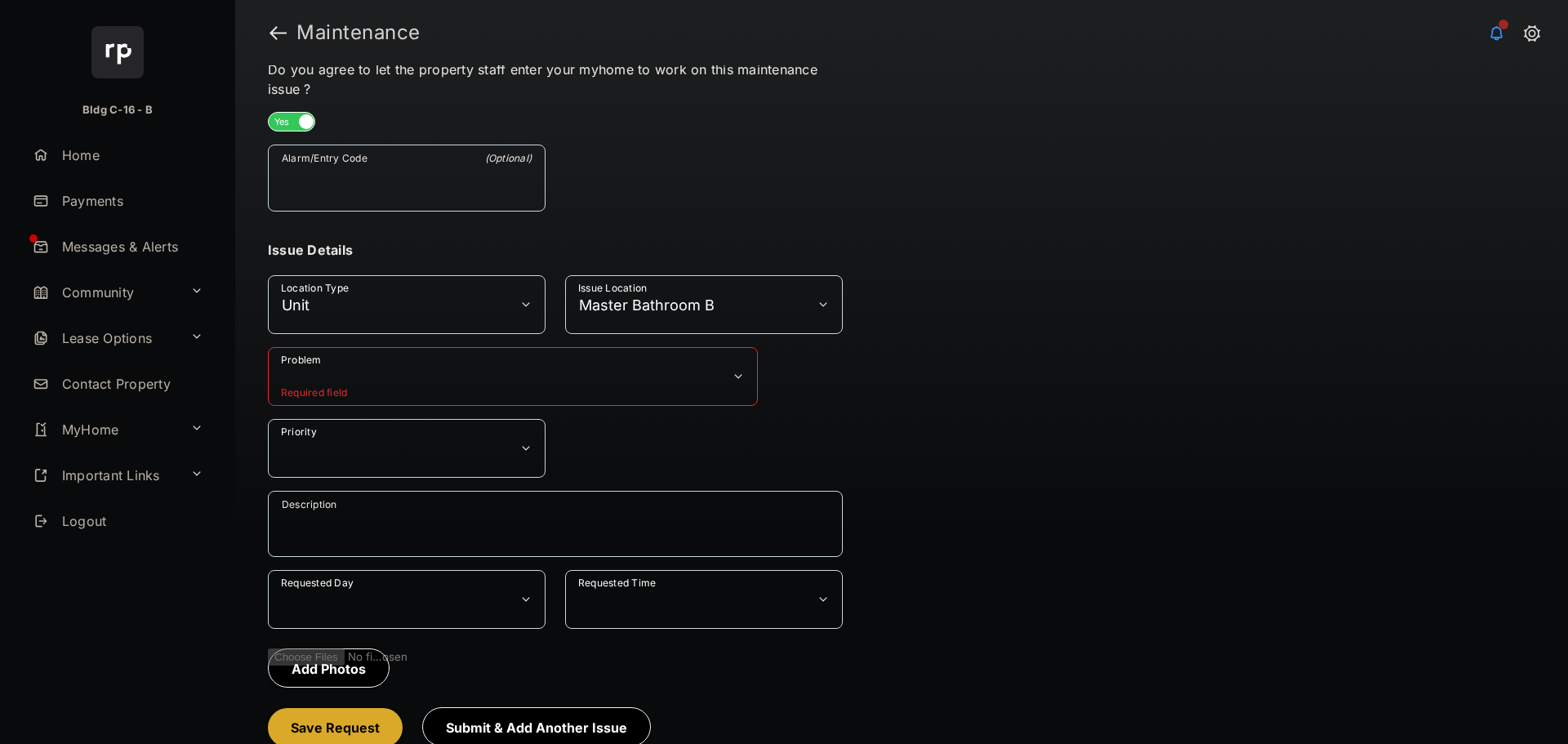
click at [617, 307] on button "Master Bathroom B" at bounding box center [703, 305] width 278 height 59
click at [622, 358] on li "Master Bathroom B" at bounding box center [704, 369] width 277 height 22
drag, startPoint x: 622, startPoint y: 350, endPoint x: 619, endPoint y: 323, distance: 27.2
click at [622, 348] on button "Problem" at bounding box center [513, 376] width 490 height 59
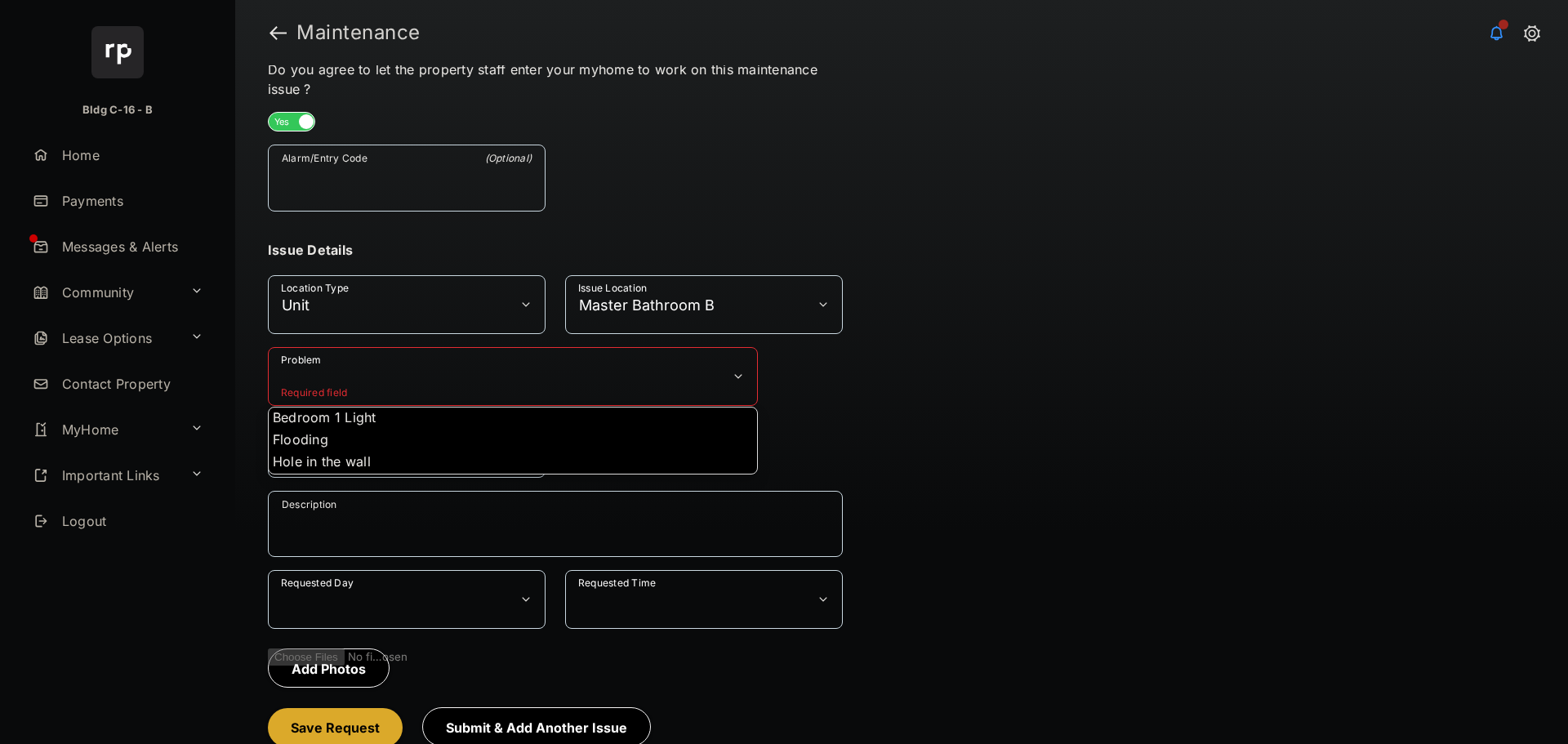
click at [618, 319] on button "Master Bathroom B" at bounding box center [703, 305] width 278 height 59
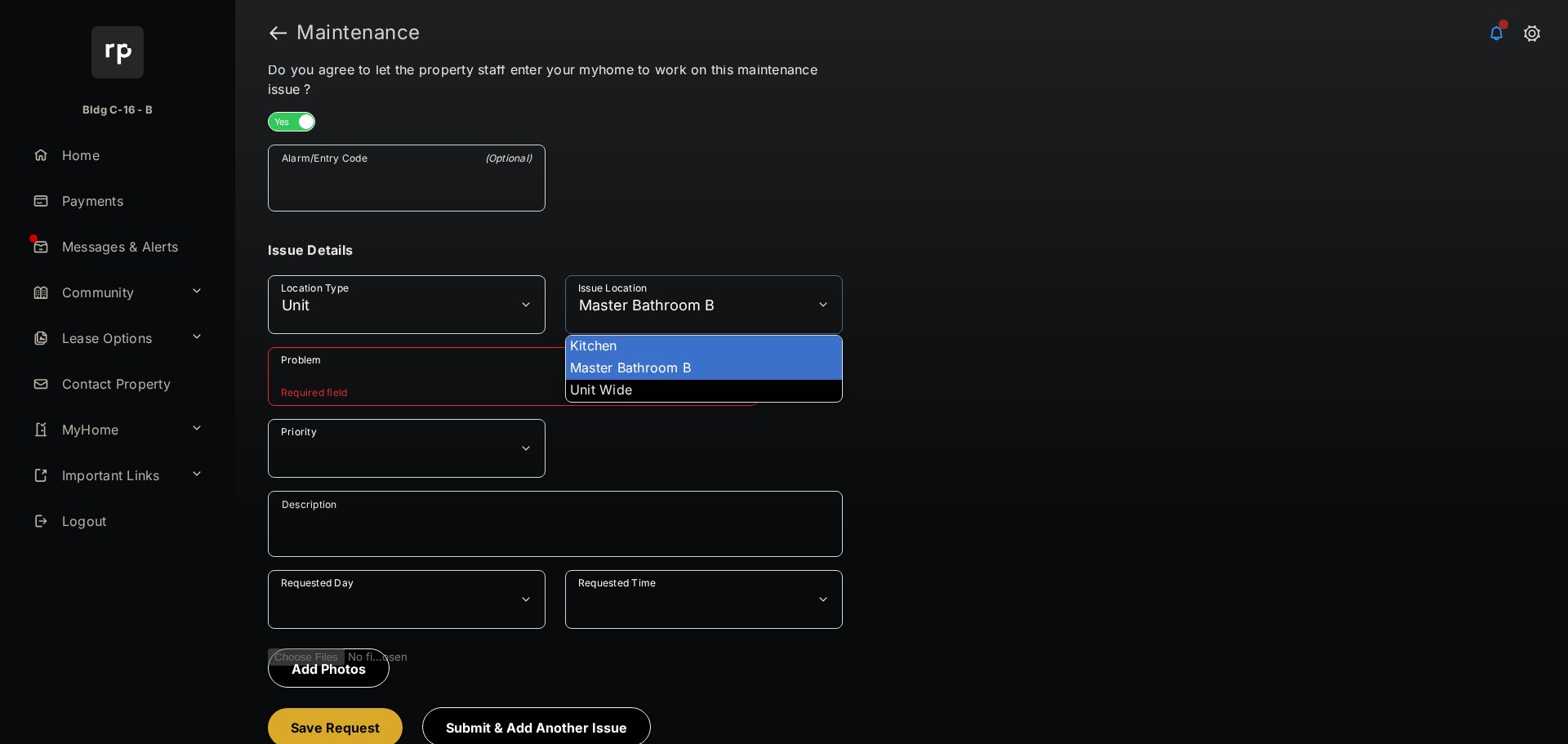
click at [616, 342] on li "Kitchen" at bounding box center [704, 346] width 277 height 22
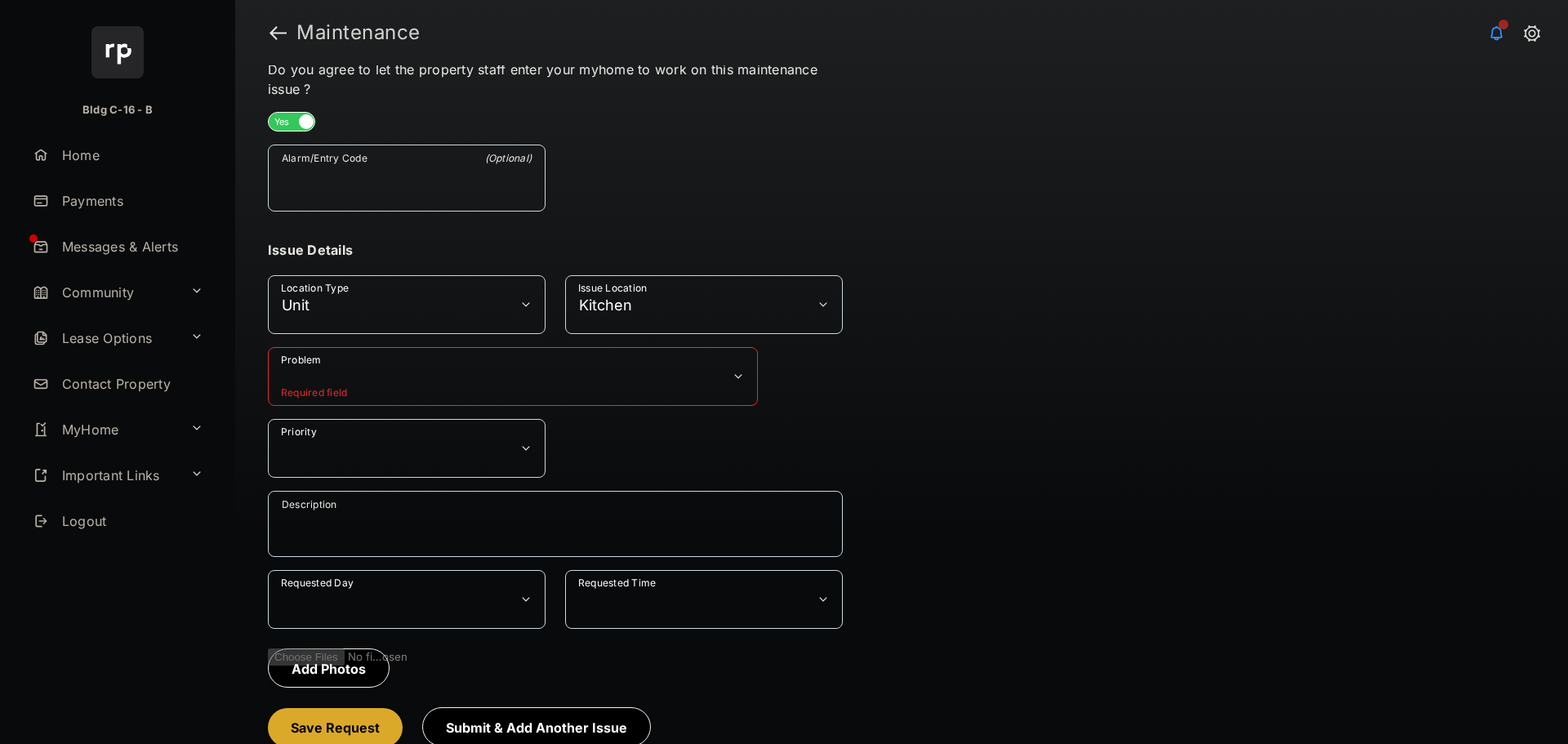
click at [614, 310] on button "Kitchen" at bounding box center [703, 305] width 278 height 59
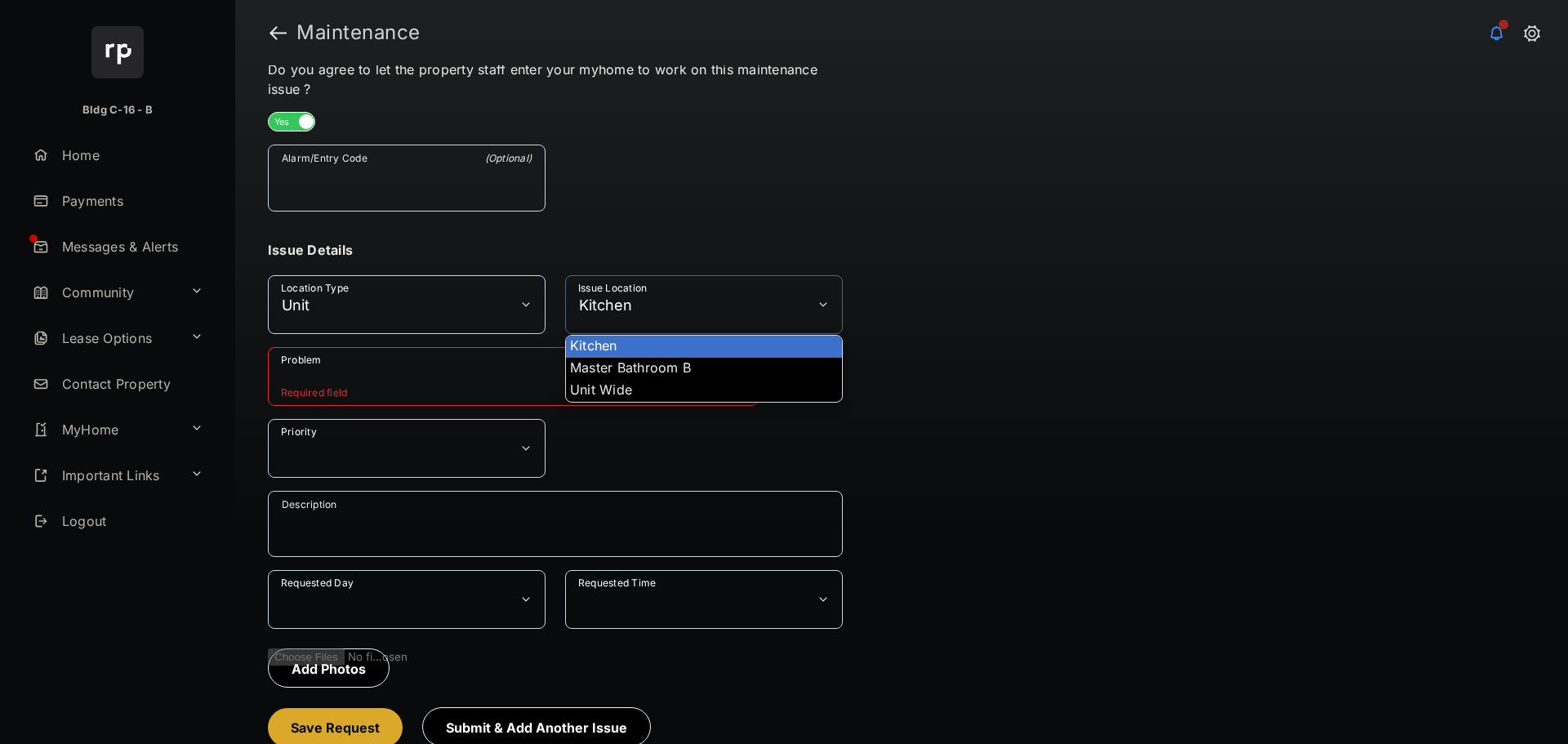
click at [614, 340] on li "Kitchen" at bounding box center [704, 346] width 277 height 22
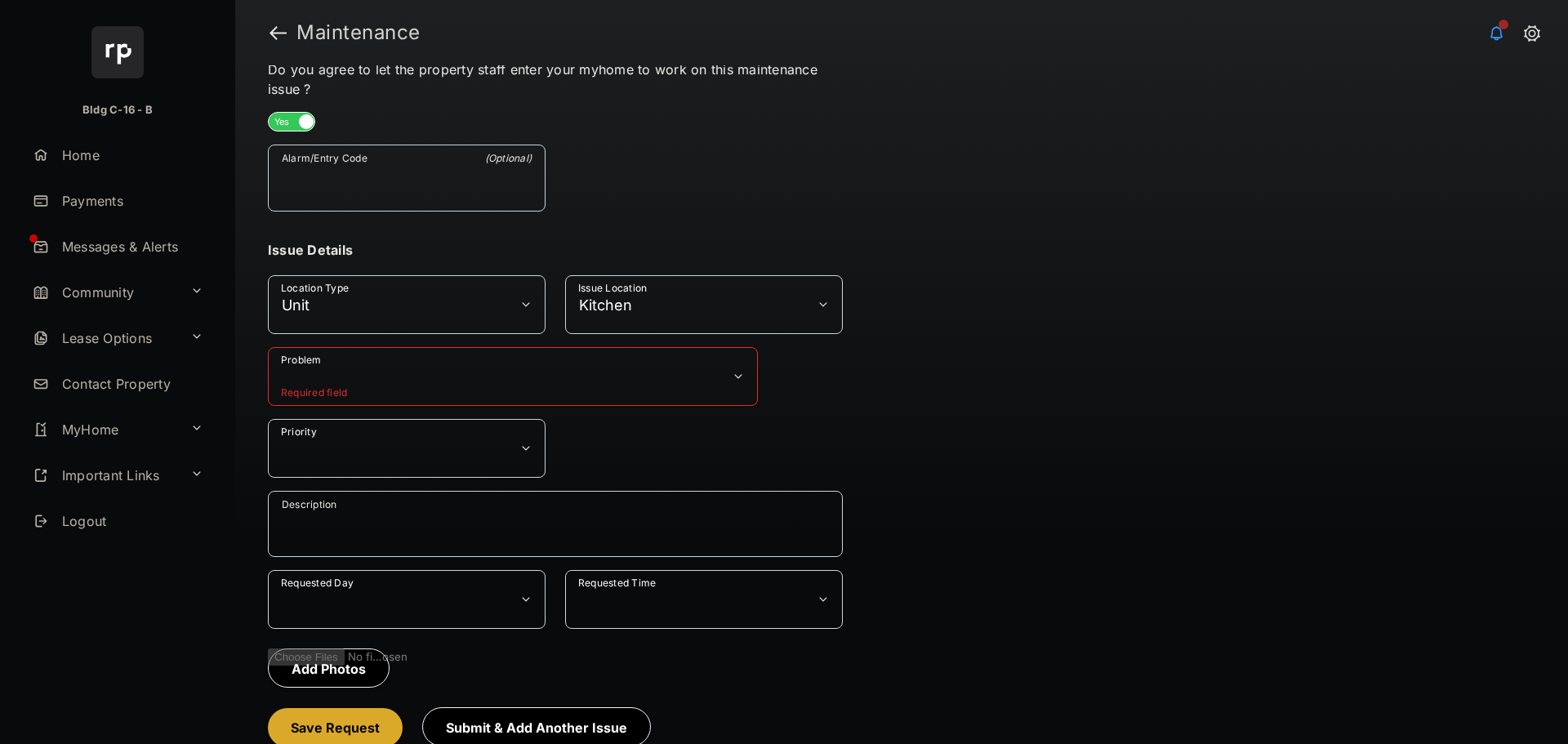
click at [607, 376] on button "Problem" at bounding box center [513, 376] width 490 height 59
click at [622, 314] on button "Kitchen" at bounding box center [703, 305] width 278 height 59
click at [123, 188] on link "Payments" at bounding box center [130, 201] width 209 height 39
